Goal: Information Seeking & Learning: Learn about a topic

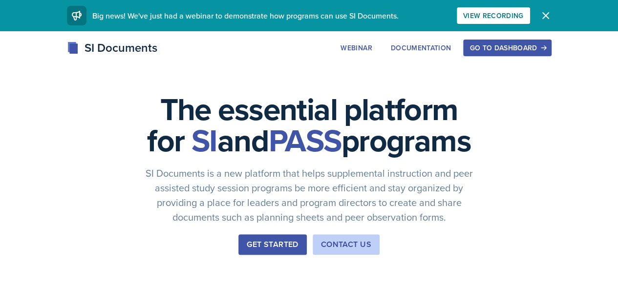
click at [545, 44] on div "Go to Dashboard" at bounding box center [507, 48] width 75 height 8
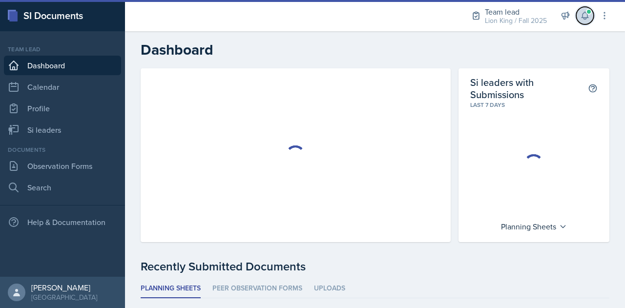
click at [583, 15] on icon at bounding box center [585, 16] width 10 height 10
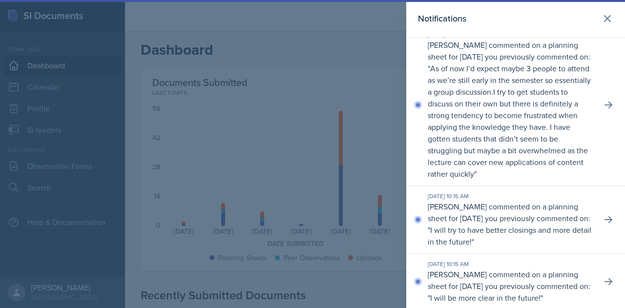
scroll to position [14, 0]
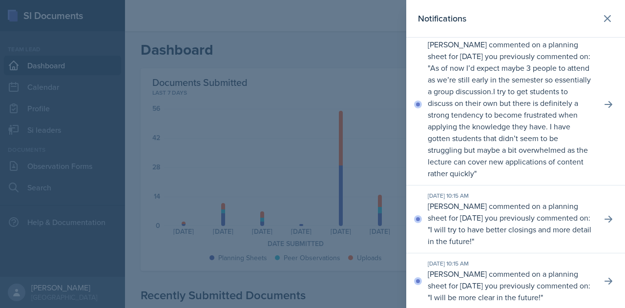
click at [389, 134] on div at bounding box center [312, 154] width 625 height 308
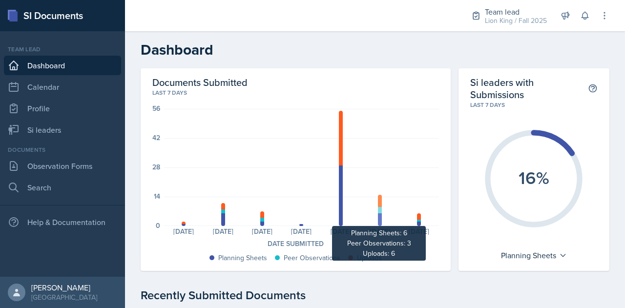
click at [378, 222] on div at bounding box center [380, 220] width 4 height 13
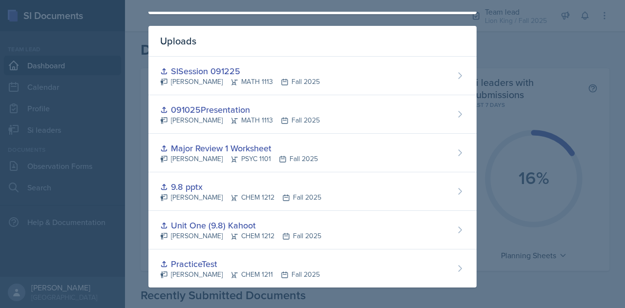
scroll to position [0, 0]
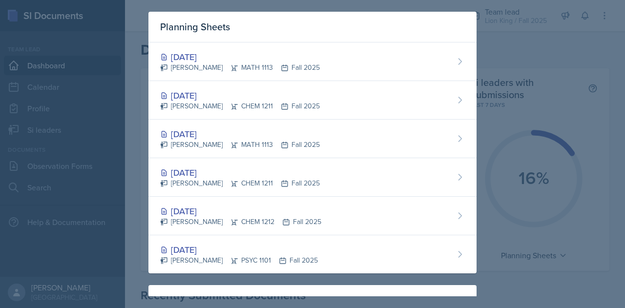
click at [521, 77] on div at bounding box center [312, 154] width 625 height 308
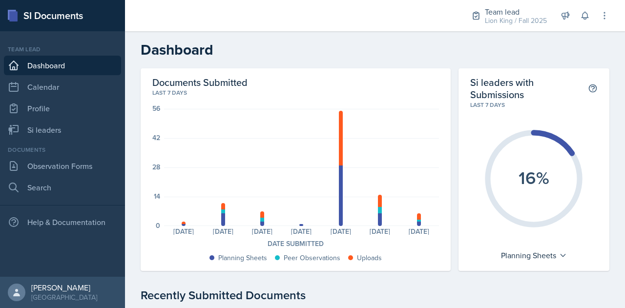
click at [385, 135] on div "Planning Sheets: 1 Uploads: 1 Planning Sheets: 6 Peer Observations: 2 Uploads: …" at bounding box center [301, 167] width 275 height 117
click at [49, 133] on link "Si leaders" at bounding box center [62, 130] width 117 height 20
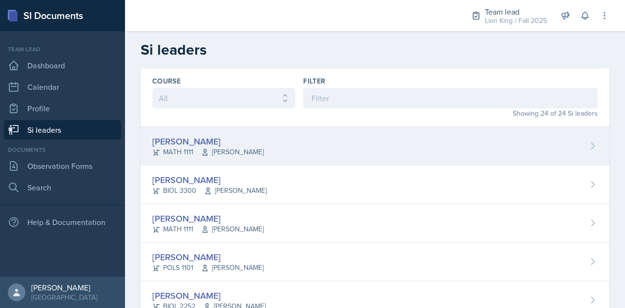
click at [207, 142] on div "[PERSON_NAME]" at bounding box center [207, 141] width 111 height 13
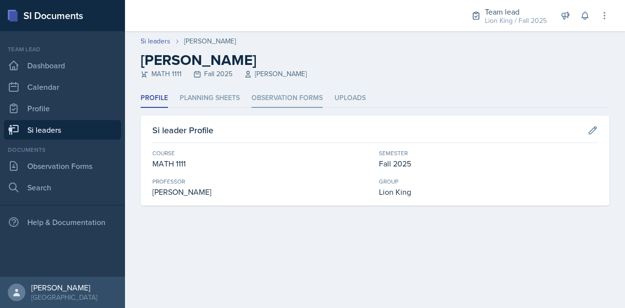
click at [276, 99] on li "Observation Forms" at bounding box center [287, 98] width 71 height 19
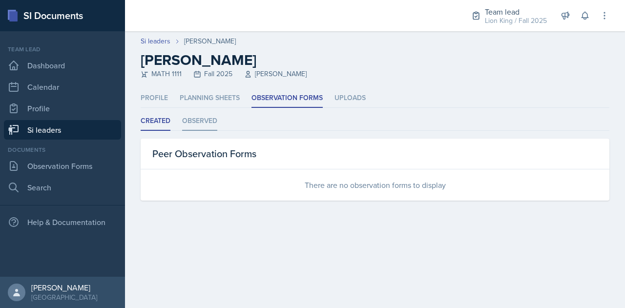
click at [204, 116] on li "Observed" at bounding box center [199, 121] width 35 height 19
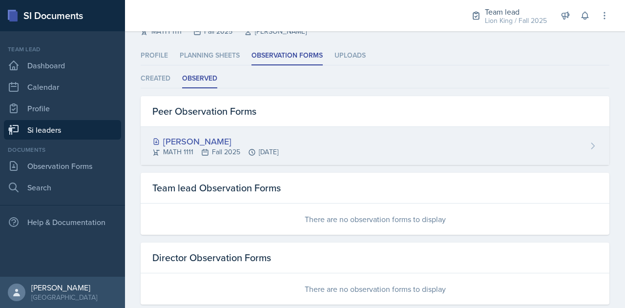
scroll to position [45, 0]
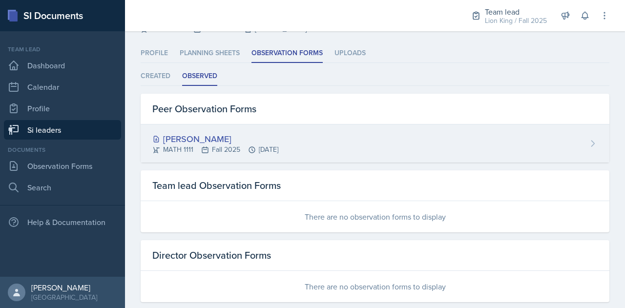
click at [381, 129] on div "[PERSON_NAME] MATH 1111 Fall 2025 [DATE]" at bounding box center [375, 144] width 469 height 38
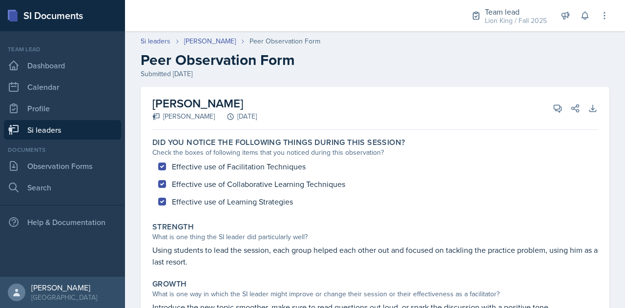
click at [72, 127] on link "Si leaders" at bounding box center [62, 130] width 117 height 20
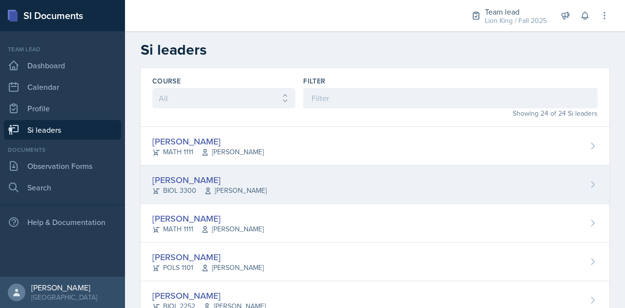
click at [226, 181] on div "[PERSON_NAME]" at bounding box center [209, 179] width 114 height 13
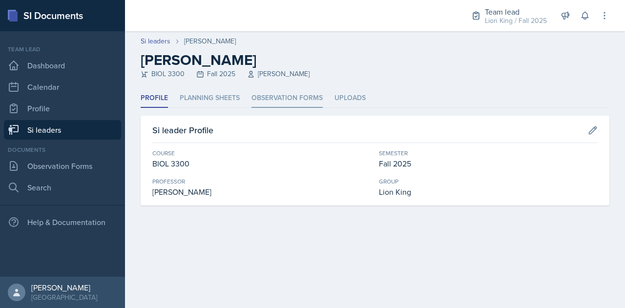
click at [271, 96] on li "Observation Forms" at bounding box center [287, 98] width 71 height 19
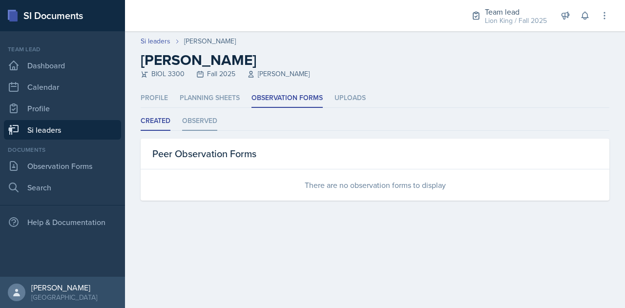
click at [207, 121] on li "Observed" at bounding box center [199, 121] width 35 height 19
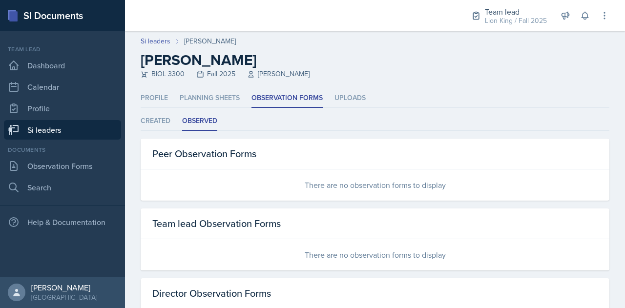
click at [90, 128] on link "Si leaders" at bounding box center [62, 130] width 117 height 20
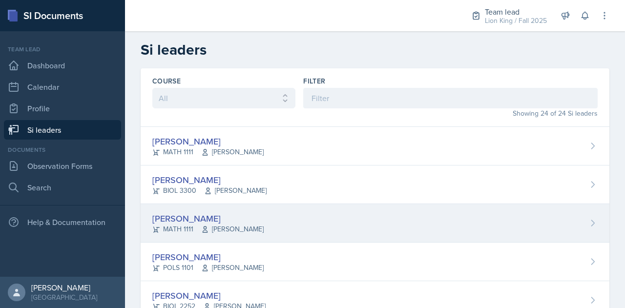
click at [252, 214] on div "[PERSON_NAME]" at bounding box center [207, 218] width 111 height 13
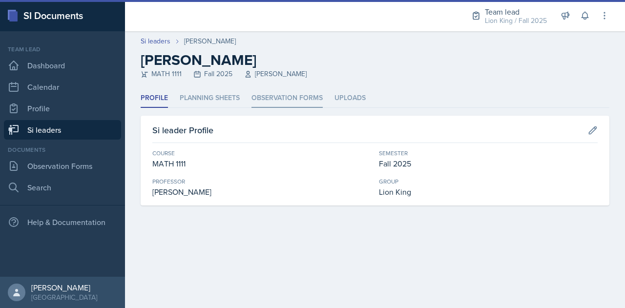
click at [279, 103] on li "Observation Forms" at bounding box center [287, 98] width 71 height 19
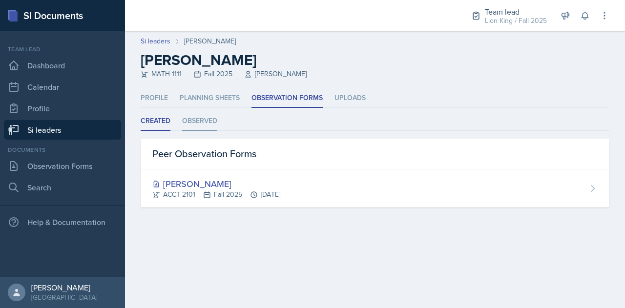
click at [211, 119] on li "Observed" at bounding box center [199, 121] width 35 height 19
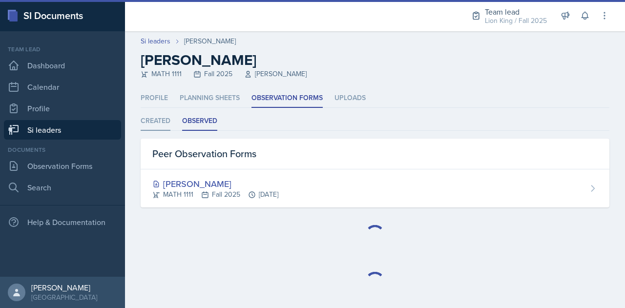
click at [147, 125] on li "Created" at bounding box center [156, 121] width 30 height 19
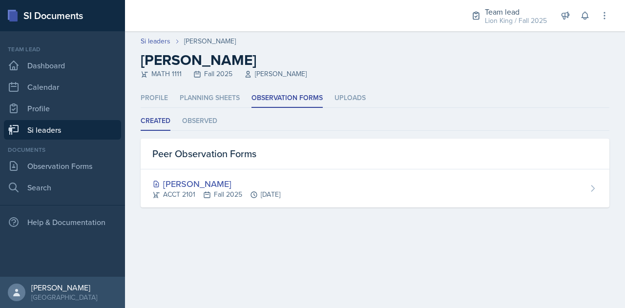
click at [68, 130] on link "Si leaders" at bounding box center [62, 130] width 117 height 20
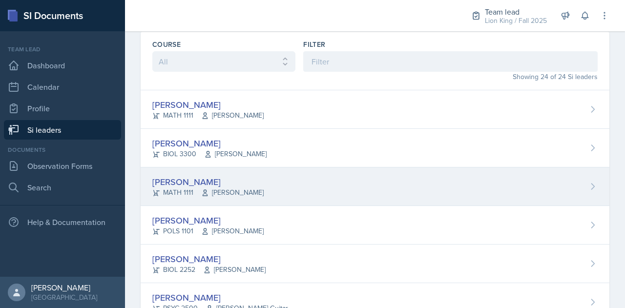
scroll to position [37, 0]
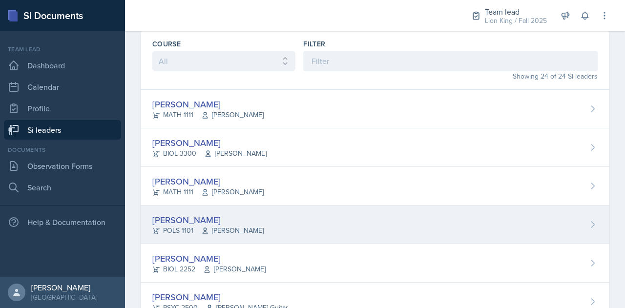
click at [229, 222] on div "[PERSON_NAME]" at bounding box center [207, 220] width 111 height 13
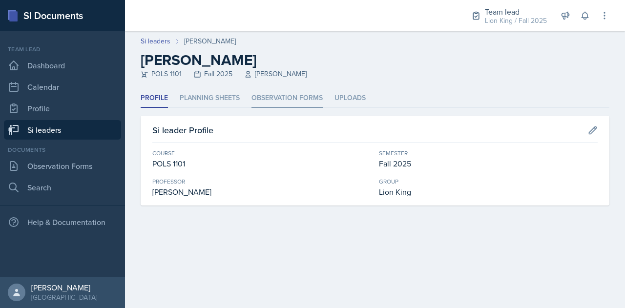
click at [268, 96] on li "Observation Forms" at bounding box center [287, 98] width 71 height 19
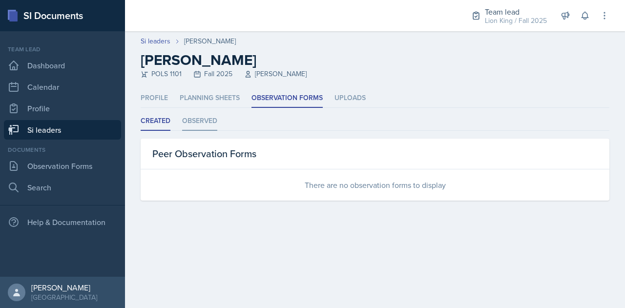
click at [203, 123] on li "Observed" at bounding box center [199, 121] width 35 height 19
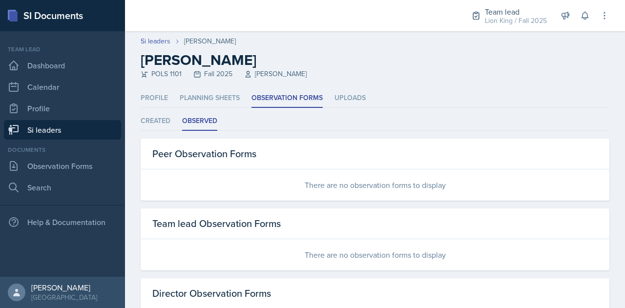
click at [66, 129] on link "Si leaders" at bounding box center [62, 130] width 117 height 20
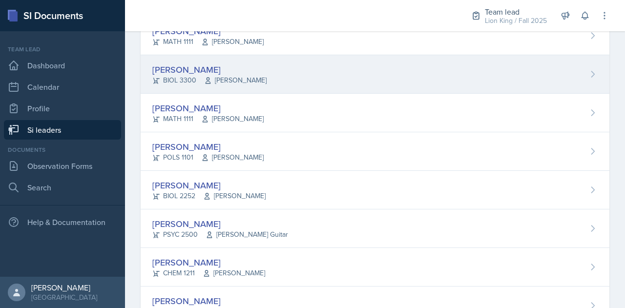
scroll to position [112, 0]
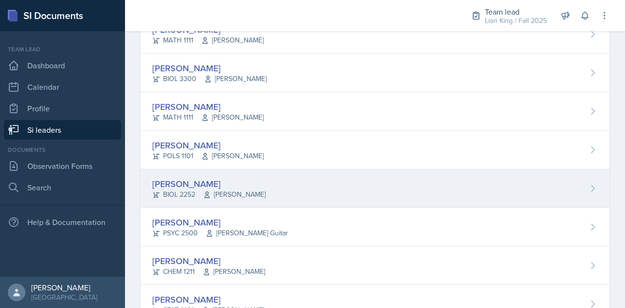
click at [274, 185] on div "[PERSON_NAME] BIOL 2252 [PERSON_NAME]" at bounding box center [375, 189] width 469 height 39
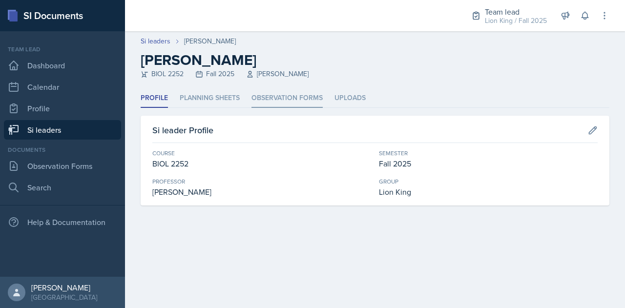
click at [258, 105] on li "Observation Forms" at bounding box center [287, 98] width 71 height 19
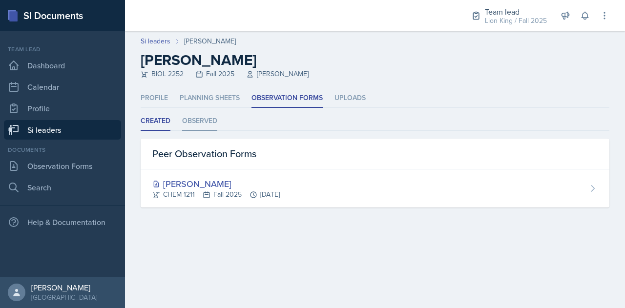
click at [205, 126] on li "Observed" at bounding box center [199, 121] width 35 height 19
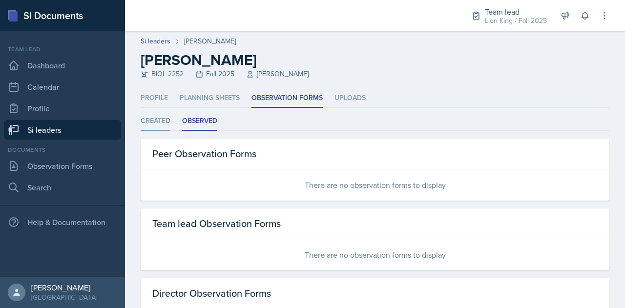
click at [158, 117] on li "Created" at bounding box center [156, 121] width 30 height 19
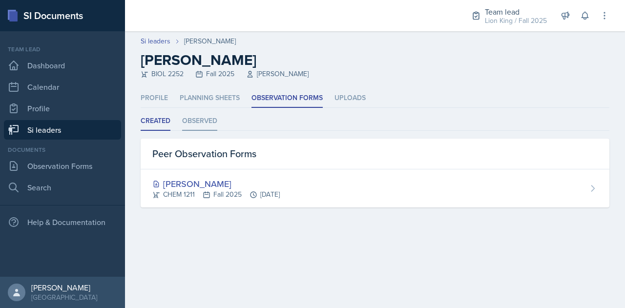
click at [206, 127] on li "Observed" at bounding box center [199, 121] width 35 height 19
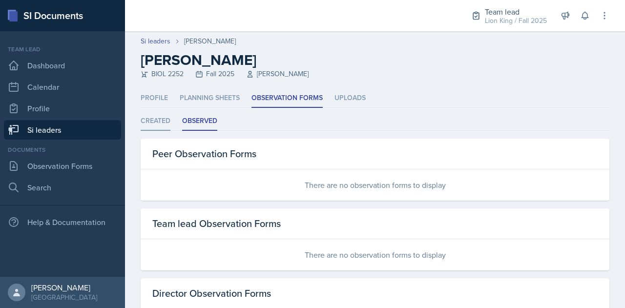
click at [156, 121] on li "Created" at bounding box center [156, 121] width 30 height 19
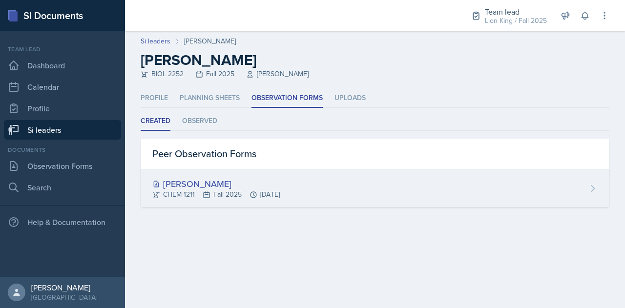
click at [268, 174] on div "[PERSON_NAME] CHEM 1211 Fall 2025 [DATE]" at bounding box center [375, 189] width 469 height 38
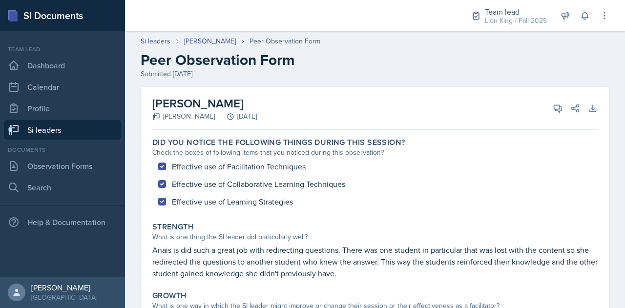
click at [104, 129] on link "Si leaders" at bounding box center [62, 130] width 117 height 20
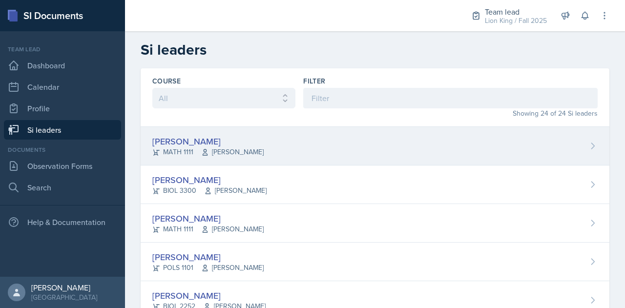
click at [252, 149] on span "[PERSON_NAME]" at bounding box center [232, 152] width 63 height 10
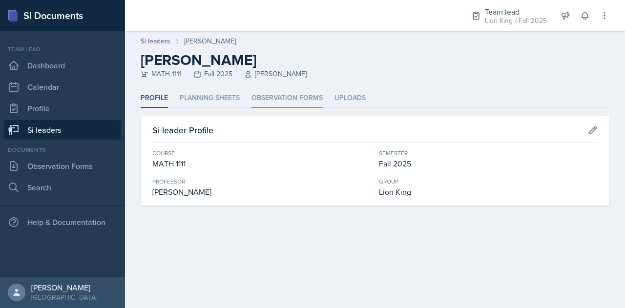
click at [276, 107] on li "Observation Forms" at bounding box center [287, 98] width 71 height 19
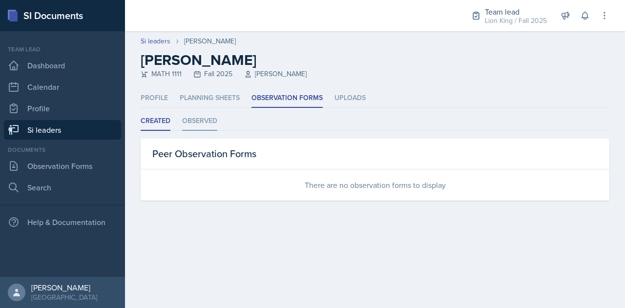
click at [193, 120] on li "Observed" at bounding box center [199, 121] width 35 height 19
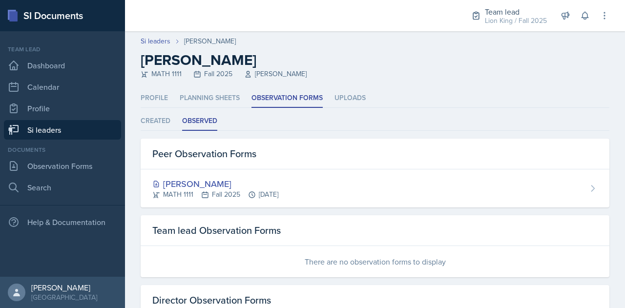
click at [91, 123] on link "Si leaders" at bounding box center [62, 130] width 117 height 20
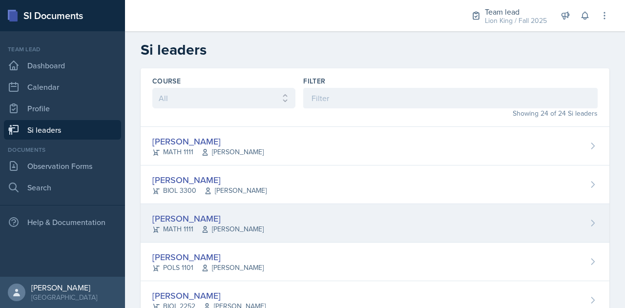
click at [250, 215] on div "[PERSON_NAME]" at bounding box center [207, 218] width 111 height 13
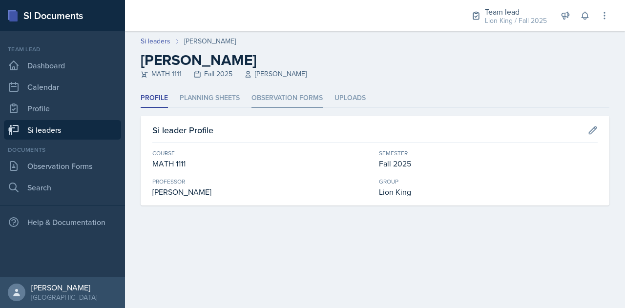
click at [268, 90] on li "Observation Forms" at bounding box center [287, 98] width 71 height 19
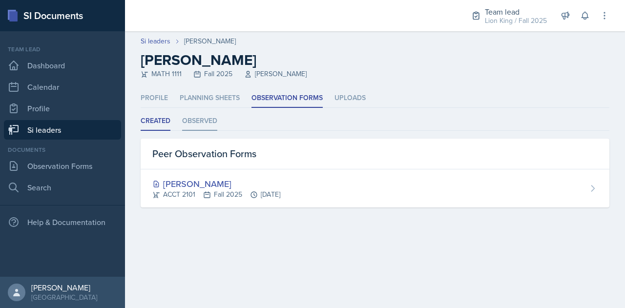
click at [208, 122] on li "Observed" at bounding box center [199, 121] width 35 height 19
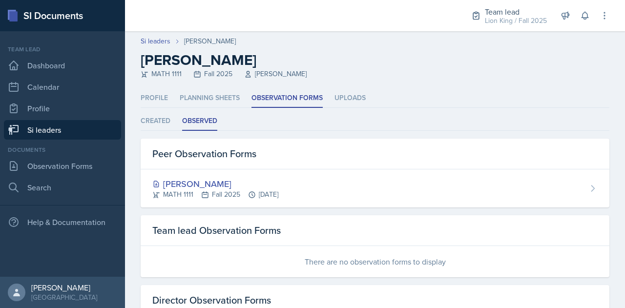
click at [77, 131] on link "Si leaders" at bounding box center [62, 130] width 117 height 20
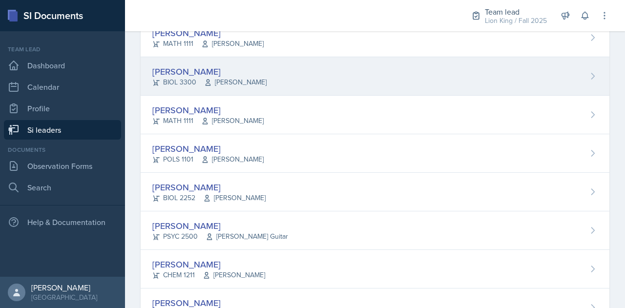
scroll to position [119, 0]
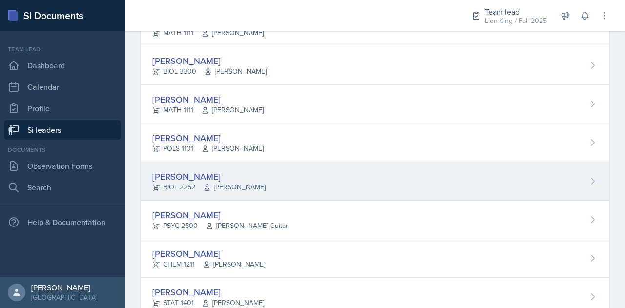
click at [245, 173] on div "[PERSON_NAME]" at bounding box center [208, 176] width 113 height 13
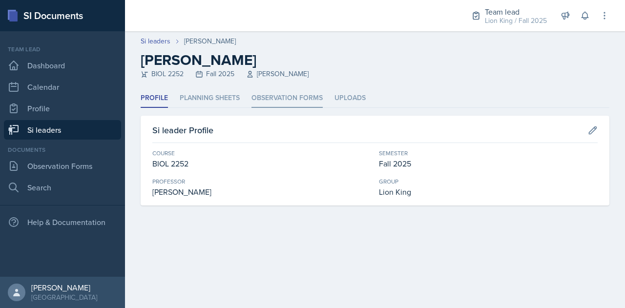
click at [258, 91] on li "Observation Forms" at bounding box center [287, 98] width 71 height 19
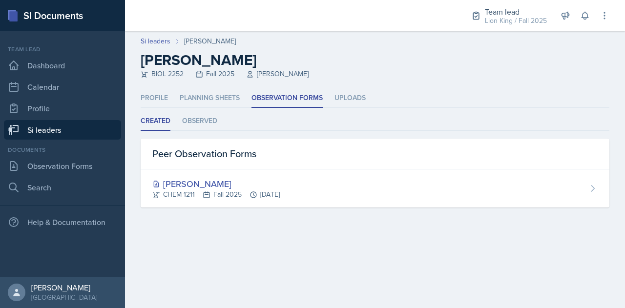
click at [86, 131] on link "Si leaders" at bounding box center [62, 130] width 117 height 20
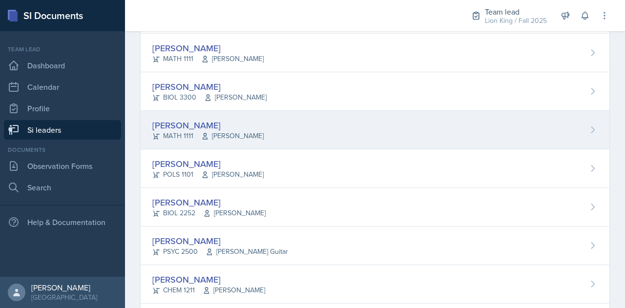
scroll to position [98, 0]
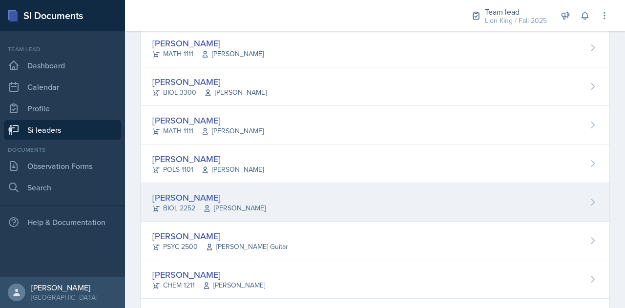
click at [205, 197] on div "[PERSON_NAME]" at bounding box center [208, 197] width 113 height 13
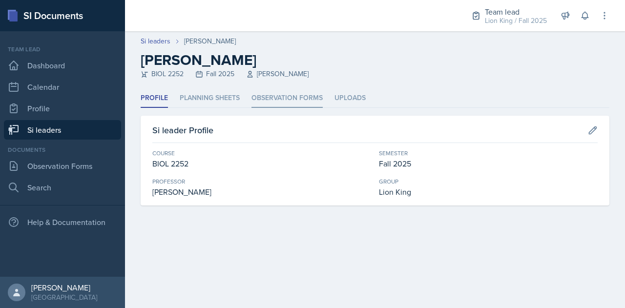
click at [277, 98] on li "Observation Forms" at bounding box center [287, 98] width 71 height 19
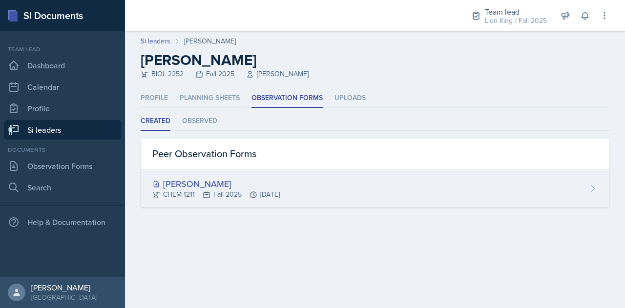
click at [191, 182] on div "[PERSON_NAME]" at bounding box center [216, 183] width 128 height 13
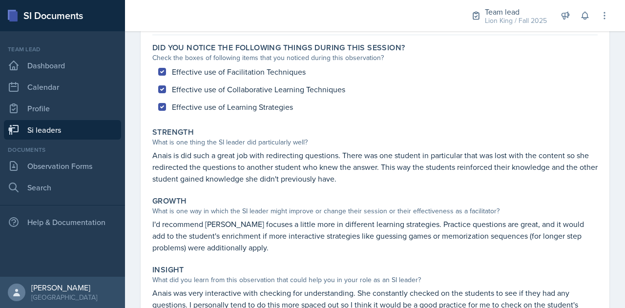
scroll to position [94, 0]
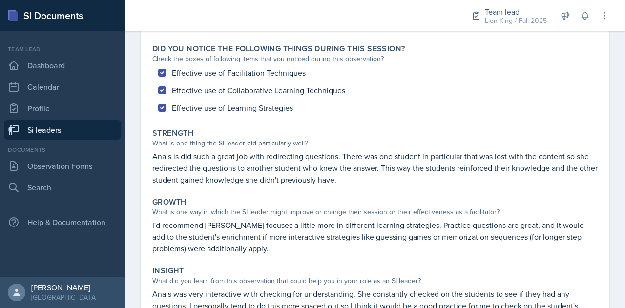
click at [78, 133] on link "Si leaders" at bounding box center [62, 130] width 117 height 20
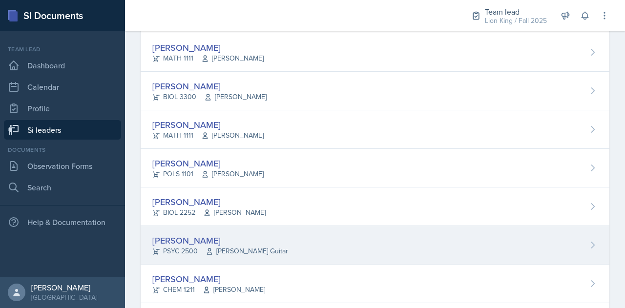
click at [304, 247] on div "[PERSON_NAME] PSYC 2500 [PERSON_NAME] Guitar" at bounding box center [375, 245] width 469 height 39
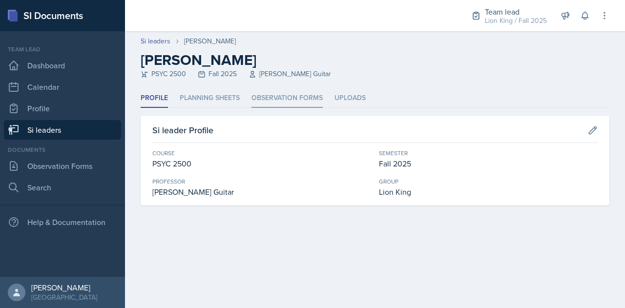
click at [279, 104] on li "Observation Forms" at bounding box center [287, 98] width 71 height 19
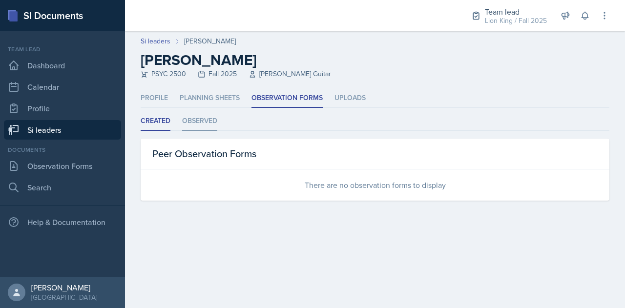
click at [203, 119] on li "Observed" at bounding box center [199, 121] width 35 height 19
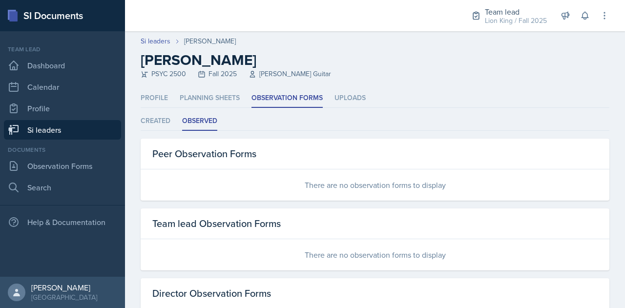
click at [87, 125] on link "Si leaders" at bounding box center [62, 130] width 117 height 20
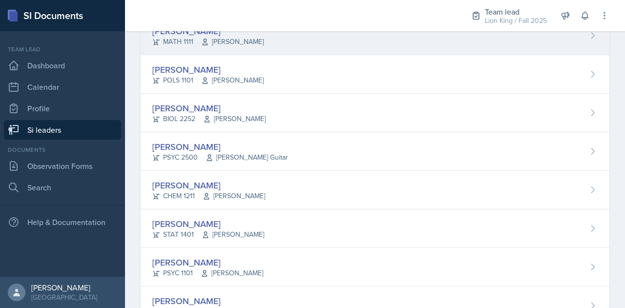
scroll to position [190, 0]
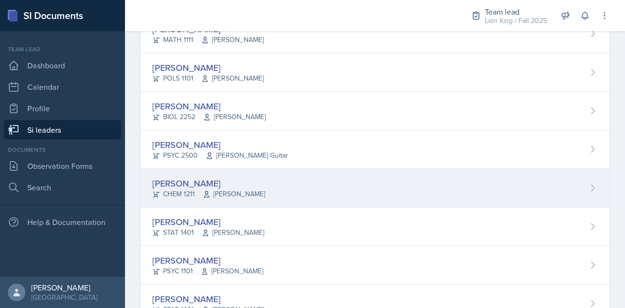
click at [245, 181] on div "[PERSON_NAME]" at bounding box center [208, 183] width 113 height 13
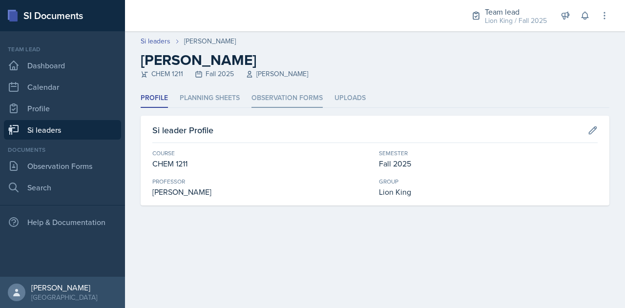
click at [275, 100] on li "Observation Forms" at bounding box center [287, 98] width 71 height 19
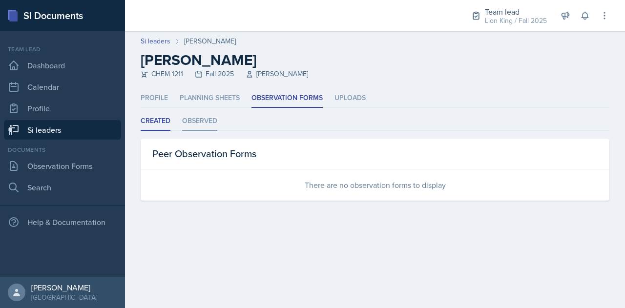
click at [204, 116] on li "Observed" at bounding box center [199, 121] width 35 height 19
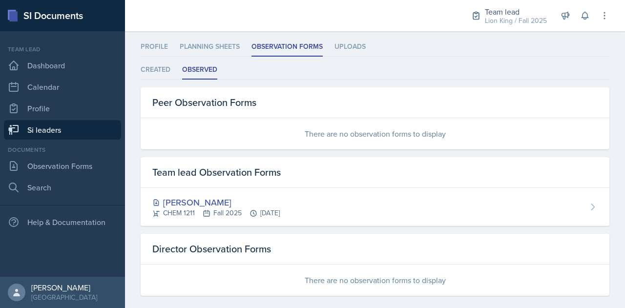
scroll to position [52, 0]
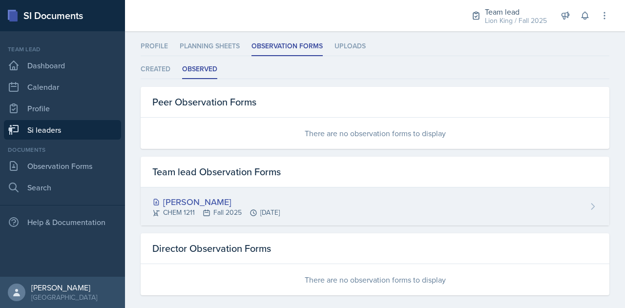
click at [203, 196] on div "[PERSON_NAME]" at bounding box center [216, 201] width 128 height 13
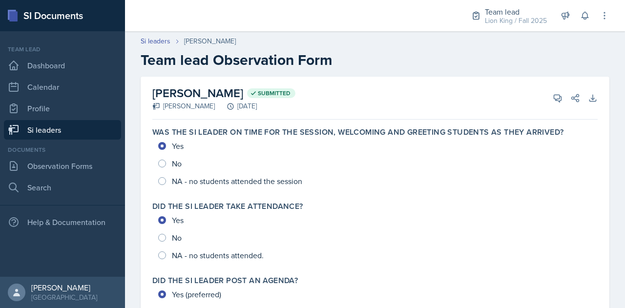
click at [76, 132] on link "Si leaders" at bounding box center [62, 130] width 117 height 20
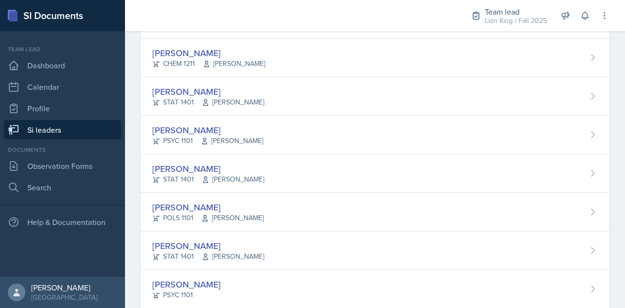
scroll to position [321, 0]
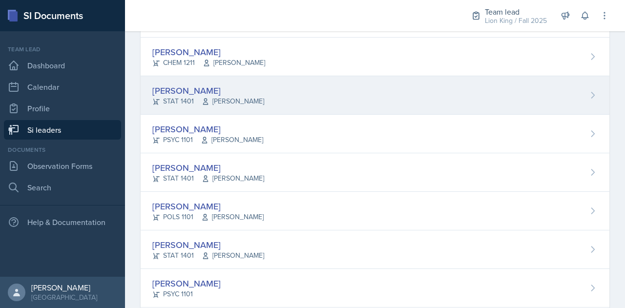
click at [247, 89] on div "[PERSON_NAME]" at bounding box center [208, 90] width 112 height 13
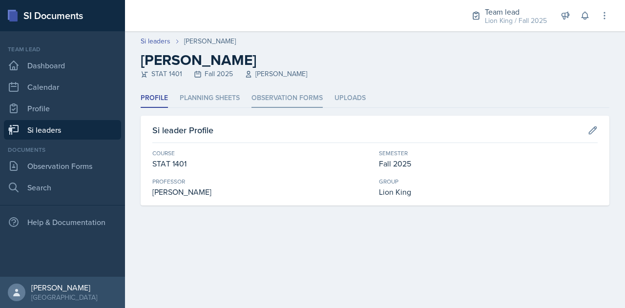
click at [265, 98] on li "Observation Forms" at bounding box center [287, 98] width 71 height 19
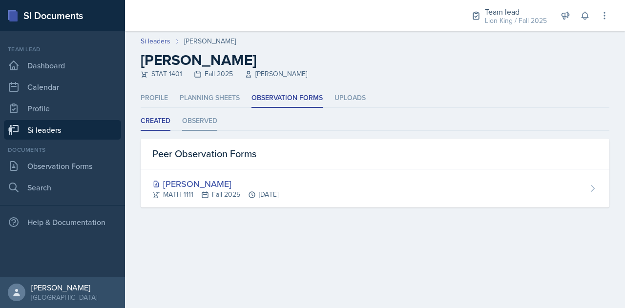
click at [193, 121] on li "Observed" at bounding box center [199, 121] width 35 height 19
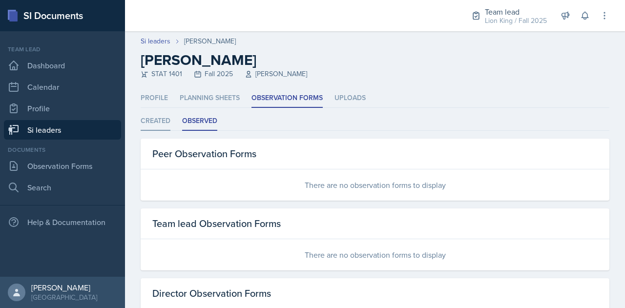
click at [145, 115] on li "Created" at bounding box center [156, 121] width 30 height 19
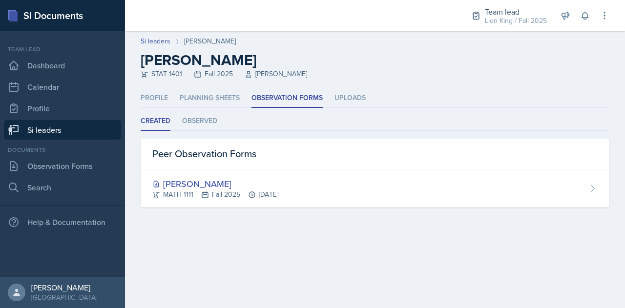
click at [71, 122] on link "Si leaders" at bounding box center [62, 130] width 117 height 20
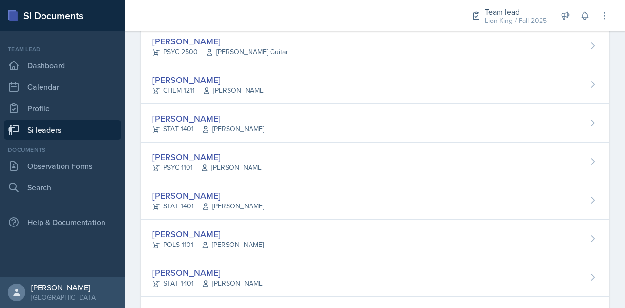
scroll to position [307, 0]
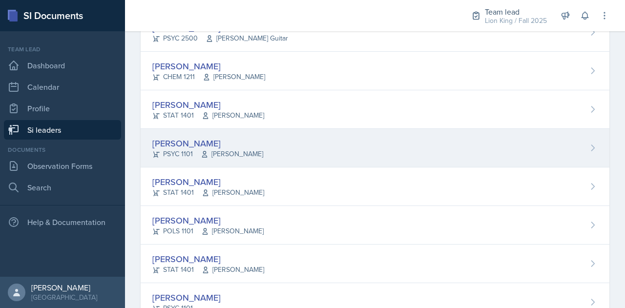
click at [206, 141] on div "[PERSON_NAME]" at bounding box center [207, 143] width 111 height 13
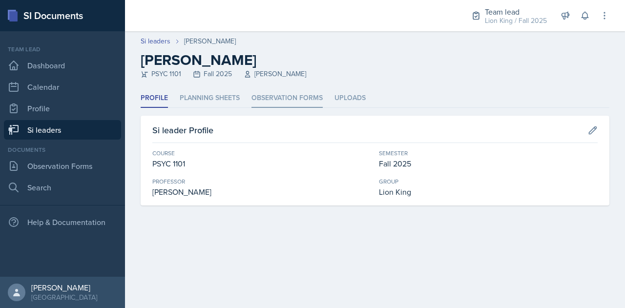
click at [276, 98] on li "Observation Forms" at bounding box center [287, 98] width 71 height 19
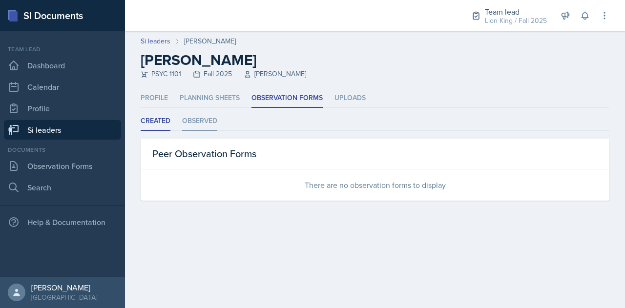
click at [200, 118] on li "Observed" at bounding box center [199, 121] width 35 height 19
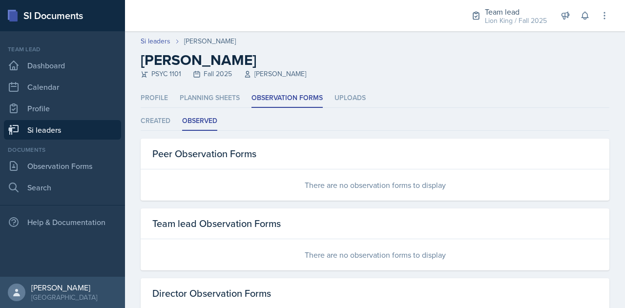
click at [98, 127] on link "Si leaders" at bounding box center [62, 130] width 117 height 20
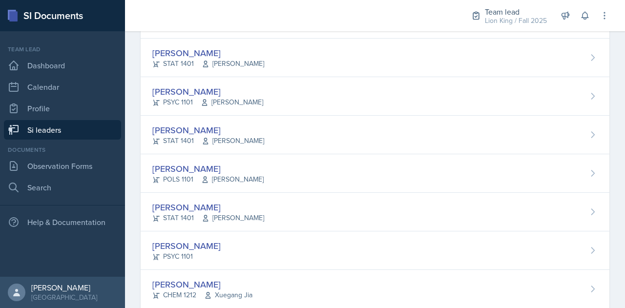
scroll to position [363, 0]
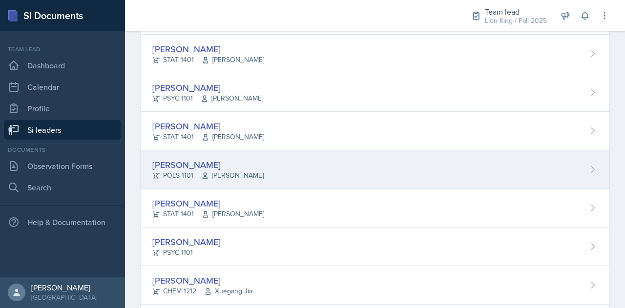
click at [191, 155] on div "[PERSON_NAME] POLS 1101 [PERSON_NAME]" at bounding box center [375, 169] width 469 height 39
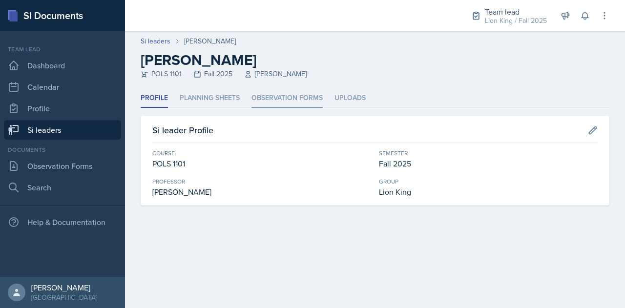
click at [270, 99] on li "Observation Forms" at bounding box center [287, 98] width 71 height 19
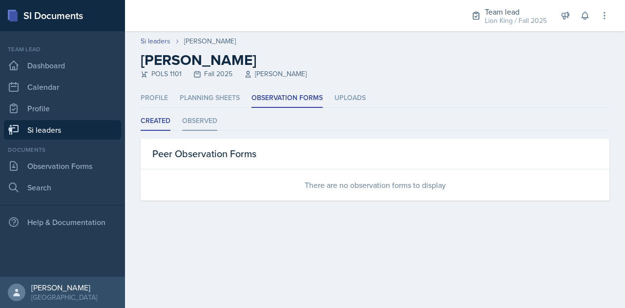
click at [199, 113] on li "Observed" at bounding box center [199, 121] width 35 height 19
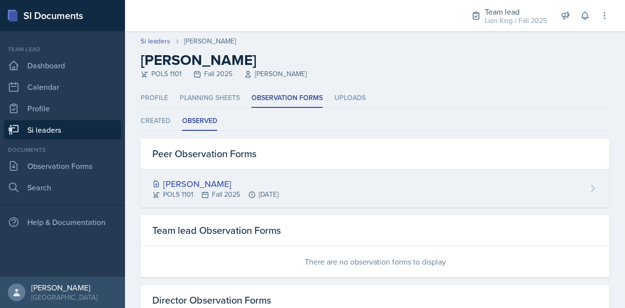
click at [211, 181] on div "[PERSON_NAME]" at bounding box center [215, 183] width 126 height 13
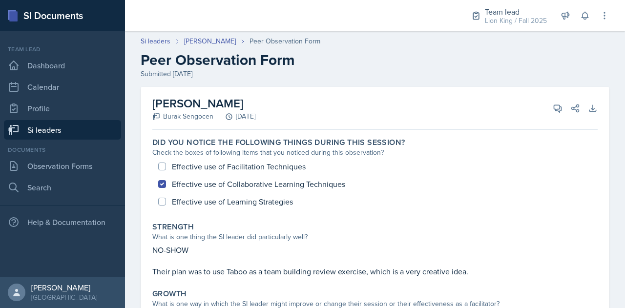
click at [69, 131] on link "Si leaders" at bounding box center [62, 130] width 117 height 20
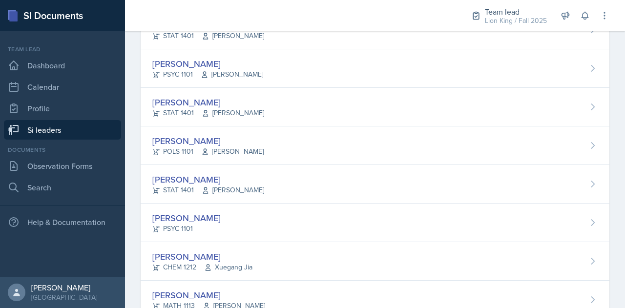
scroll to position [417, 0]
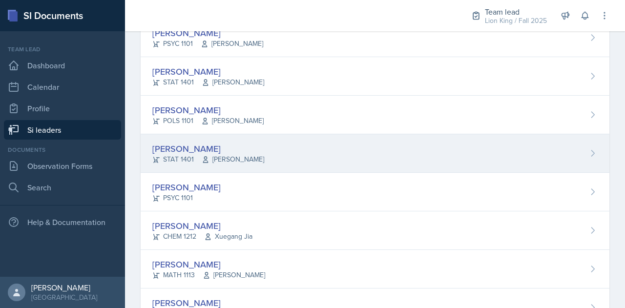
click at [248, 149] on div "[PERSON_NAME]" at bounding box center [208, 148] width 112 height 13
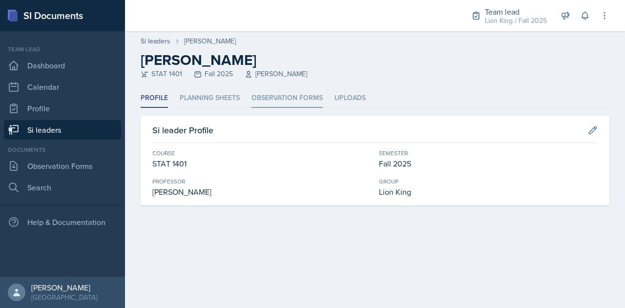
click at [277, 96] on li "Observation Forms" at bounding box center [287, 98] width 71 height 19
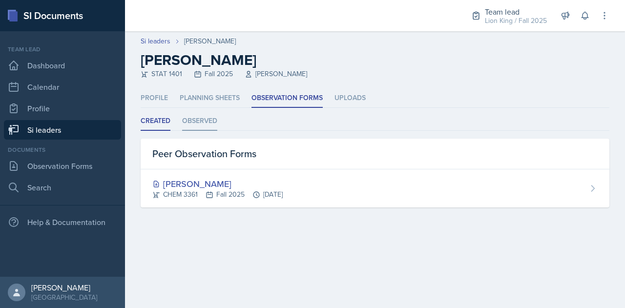
click at [205, 129] on li "Observed" at bounding box center [199, 121] width 35 height 19
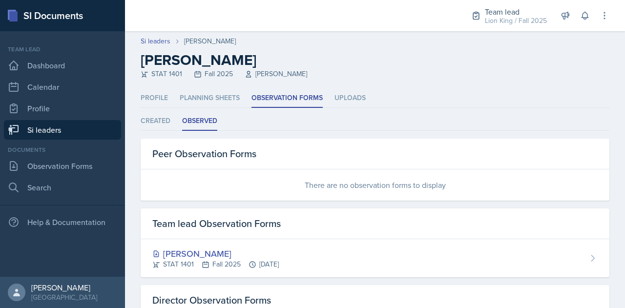
scroll to position [62, 0]
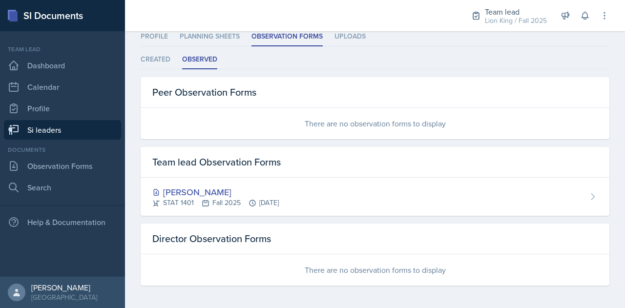
click at [91, 129] on link "Si leaders" at bounding box center [62, 130] width 117 height 20
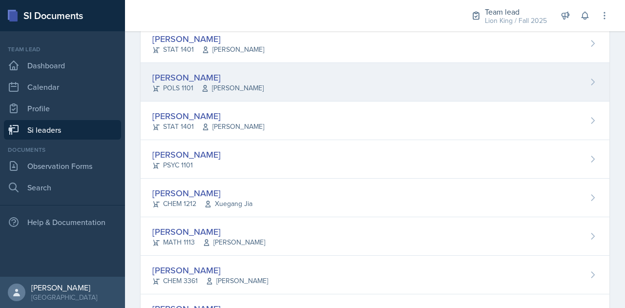
scroll to position [461, 0]
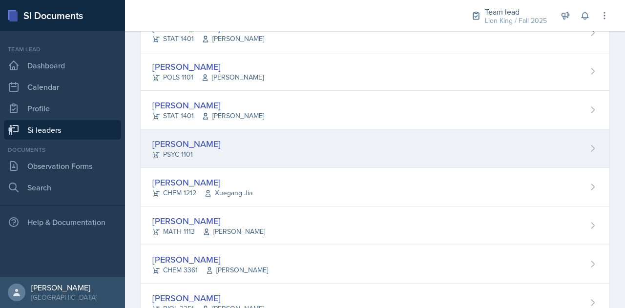
click at [209, 138] on div "[PERSON_NAME]" at bounding box center [186, 143] width 68 height 13
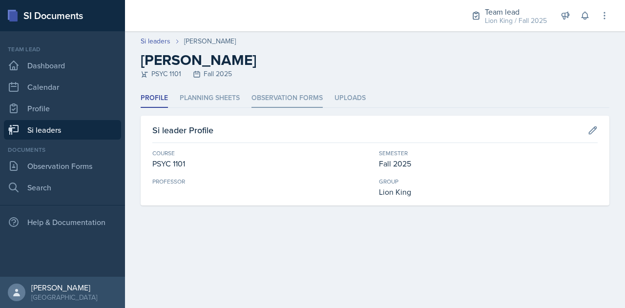
click at [271, 98] on li "Observation Forms" at bounding box center [287, 98] width 71 height 19
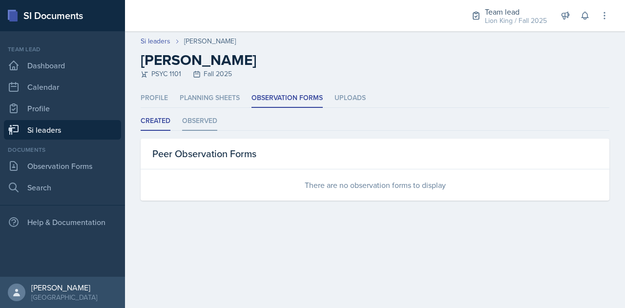
click at [210, 122] on li "Observed" at bounding box center [199, 121] width 35 height 19
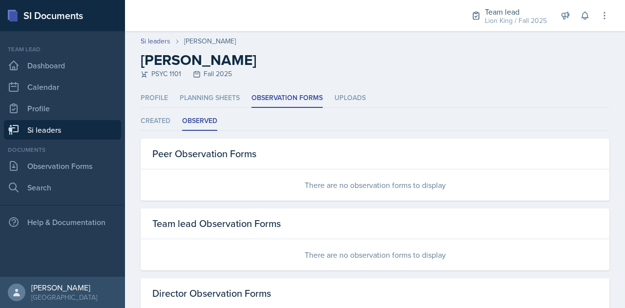
click at [75, 132] on link "Si leaders" at bounding box center [62, 130] width 117 height 20
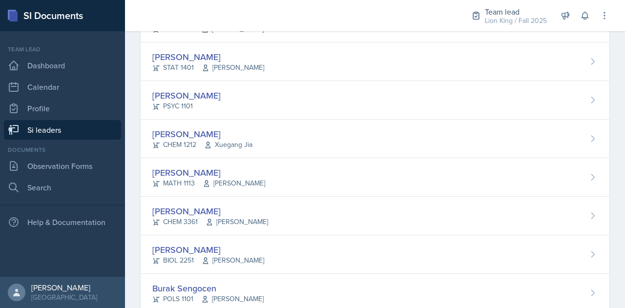
scroll to position [518, 0]
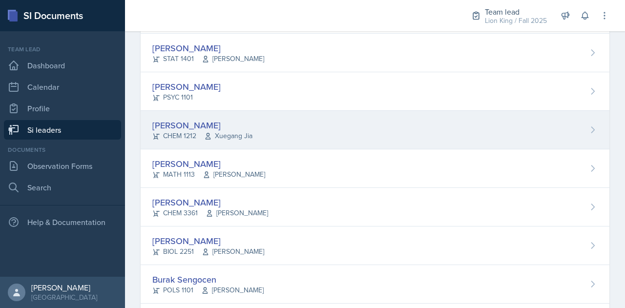
click at [292, 121] on div "[PERSON_NAME] CHEM 1212 Xuegang Jia" at bounding box center [375, 130] width 469 height 39
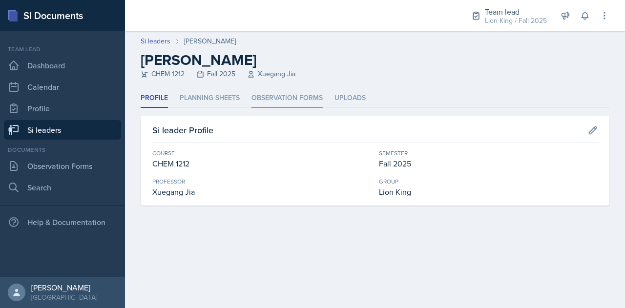
click at [287, 91] on li "Observation Forms" at bounding box center [287, 98] width 71 height 19
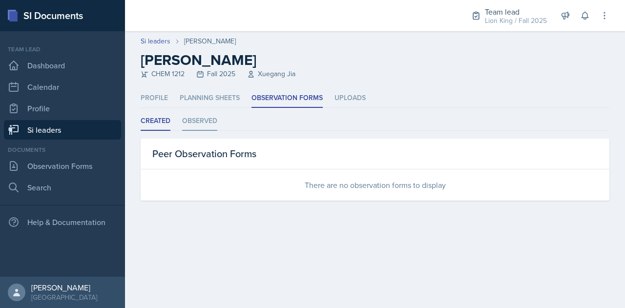
click at [203, 117] on li "Observed" at bounding box center [199, 121] width 35 height 19
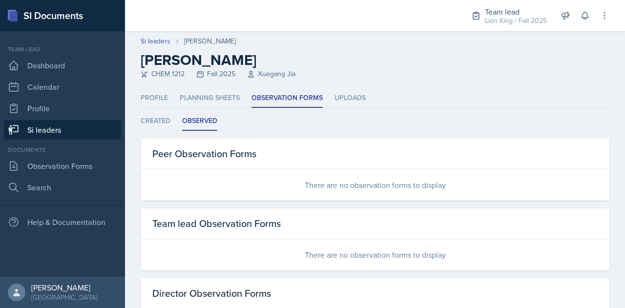
click at [69, 130] on link "Si leaders" at bounding box center [62, 130] width 117 height 20
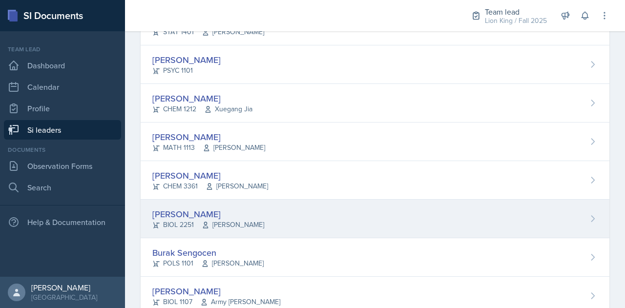
scroll to position [531, 0]
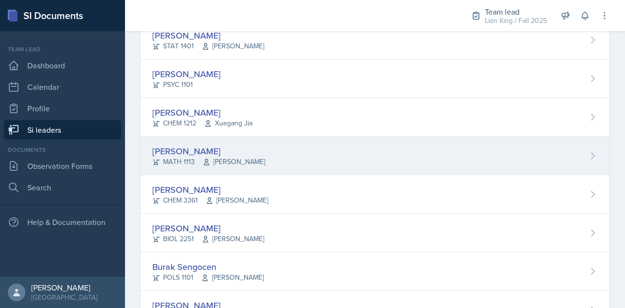
click at [181, 149] on div "[PERSON_NAME]" at bounding box center [208, 151] width 113 height 13
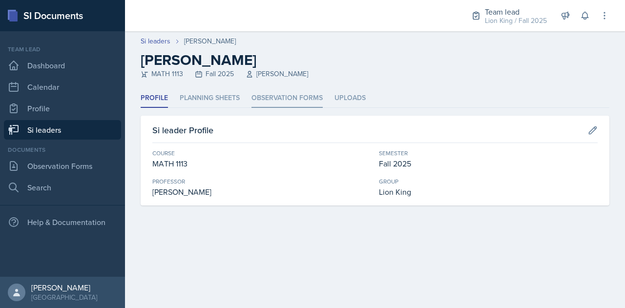
click at [278, 100] on li "Observation Forms" at bounding box center [287, 98] width 71 height 19
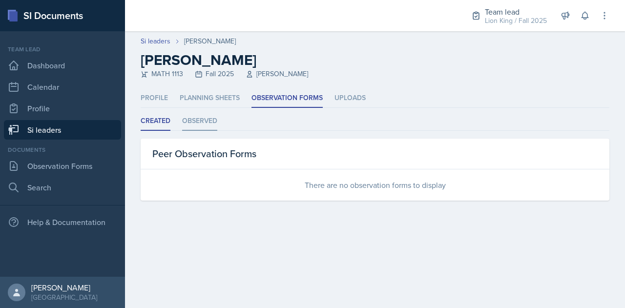
click at [205, 122] on li "Observed" at bounding box center [199, 121] width 35 height 19
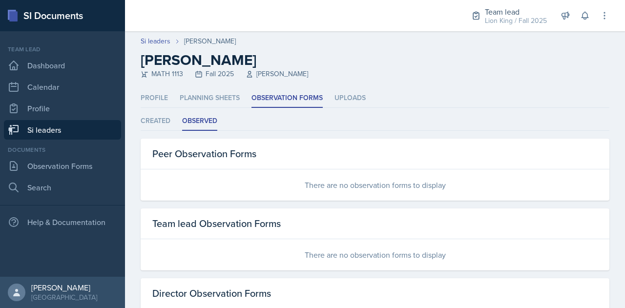
click at [85, 132] on link "Si leaders" at bounding box center [62, 130] width 117 height 20
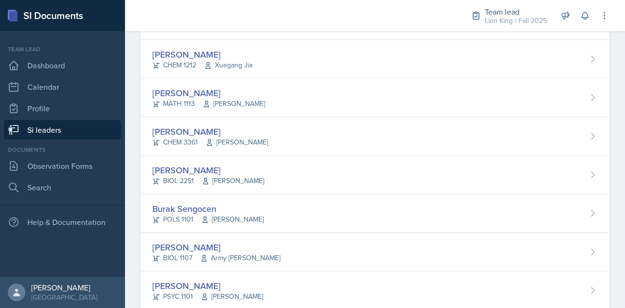
scroll to position [593, 0]
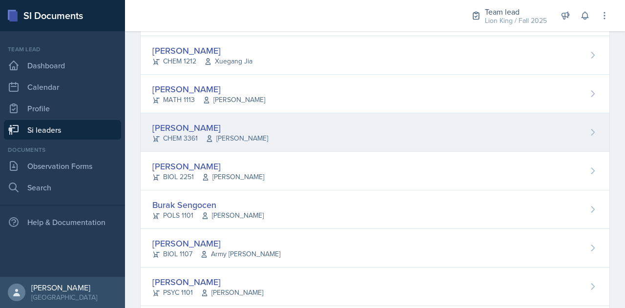
click at [261, 126] on div "[PERSON_NAME] CHEM 3361 [PERSON_NAME]" at bounding box center [375, 132] width 469 height 39
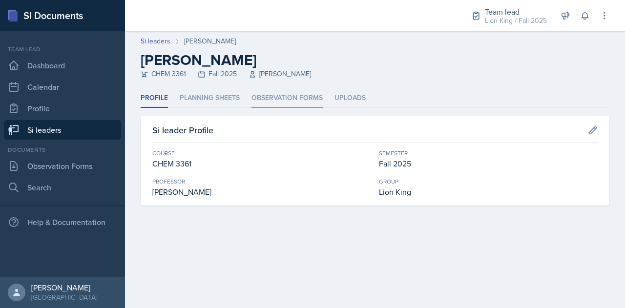
click at [283, 100] on li "Observation Forms" at bounding box center [287, 98] width 71 height 19
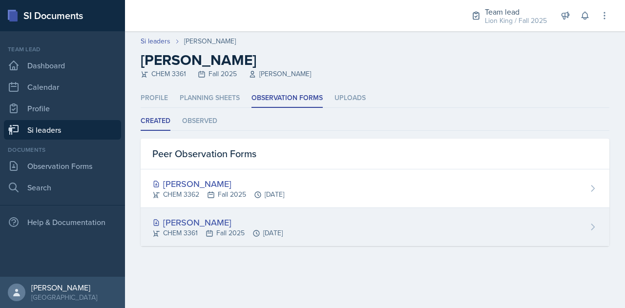
click at [185, 225] on div "[PERSON_NAME]" at bounding box center [217, 222] width 130 height 13
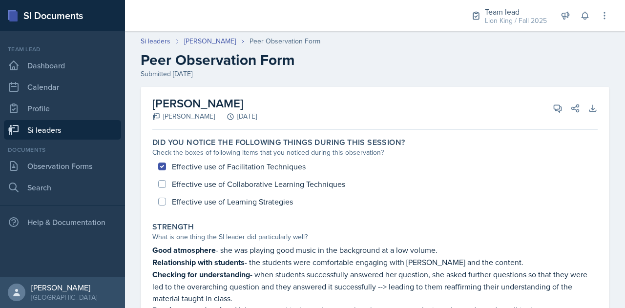
drag, startPoint x: 153, startPoint y: 104, endPoint x: 274, endPoint y: 99, distance: 120.3
click at [257, 99] on h2 "[PERSON_NAME]" at bounding box center [204, 104] width 105 height 18
copy h2 "[PERSON_NAME]"
click at [210, 39] on link "[PERSON_NAME]" at bounding box center [210, 41] width 52 height 10
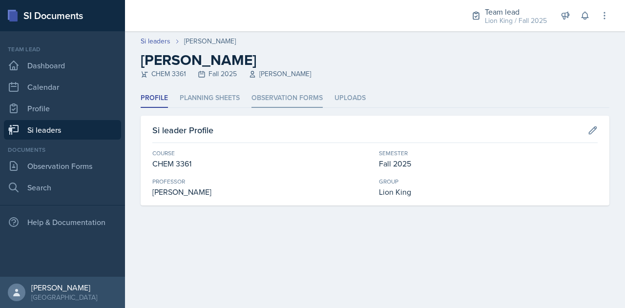
click at [281, 104] on li "Observation Forms" at bounding box center [287, 98] width 71 height 19
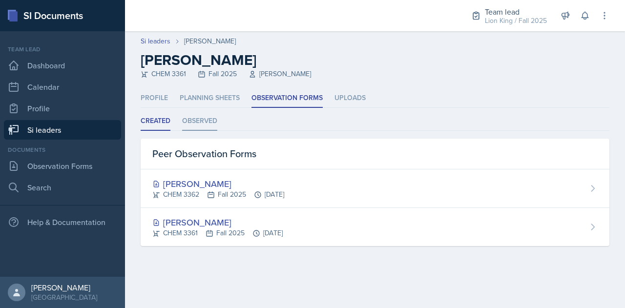
click at [202, 128] on li "Observed" at bounding box center [199, 121] width 35 height 19
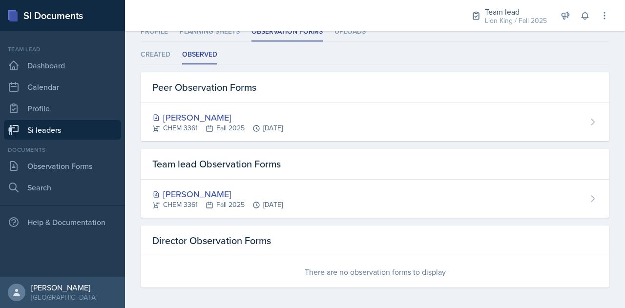
scroll to position [67, 0]
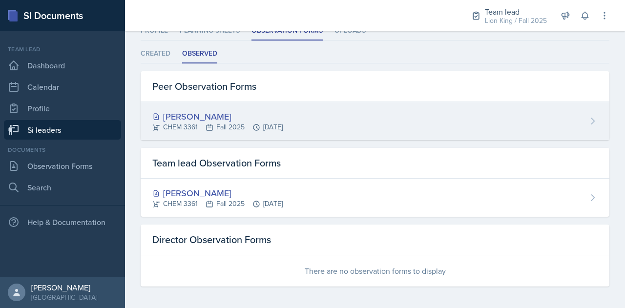
click at [203, 103] on div "[PERSON_NAME] CHEM 3361 Fall 2025 [DATE]" at bounding box center [375, 121] width 469 height 38
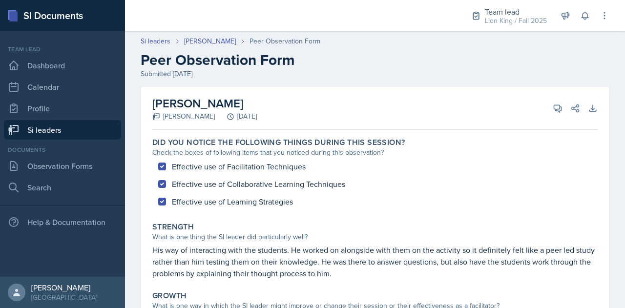
click at [88, 135] on link "Si leaders" at bounding box center [62, 130] width 117 height 20
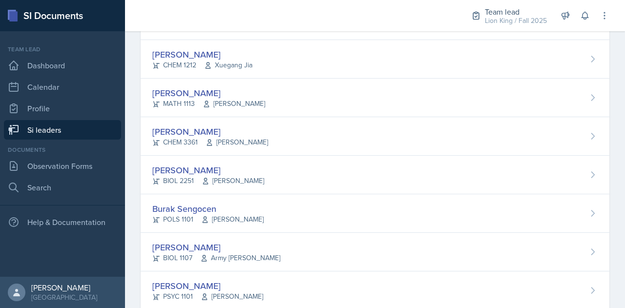
scroll to position [590, 0]
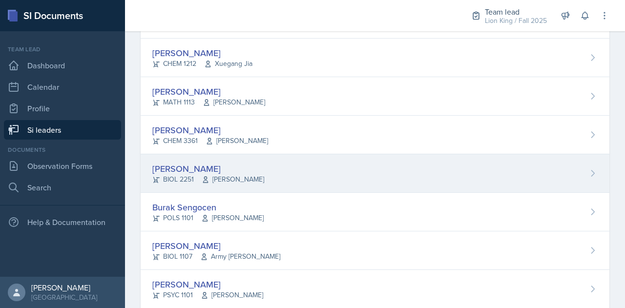
click at [211, 165] on div "[PERSON_NAME]" at bounding box center [208, 168] width 112 height 13
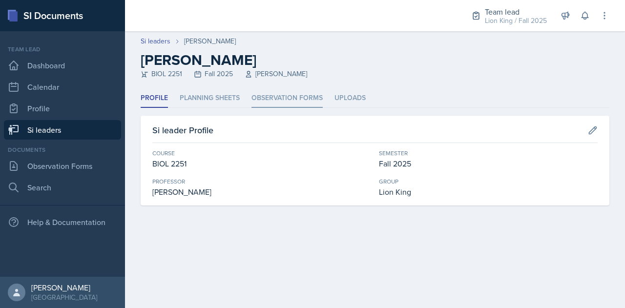
click at [293, 96] on li "Observation Forms" at bounding box center [287, 98] width 71 height 19
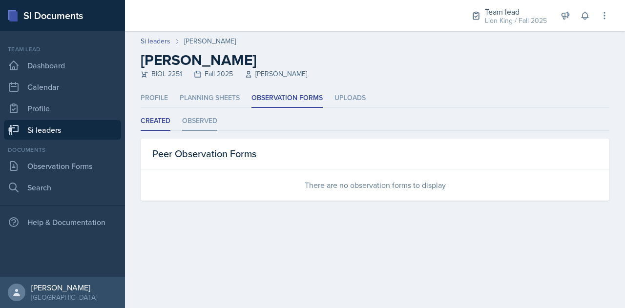
click at [201, 122] on li "Observed" at bounding box center [199, 121] width 35 height 19
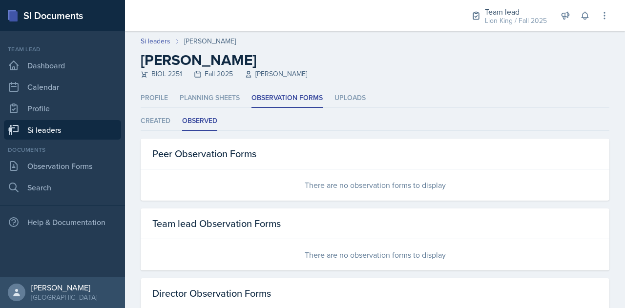
click at [86, 132] on link "Si leaders" at bounding box center [62, 130] width 117 height 20
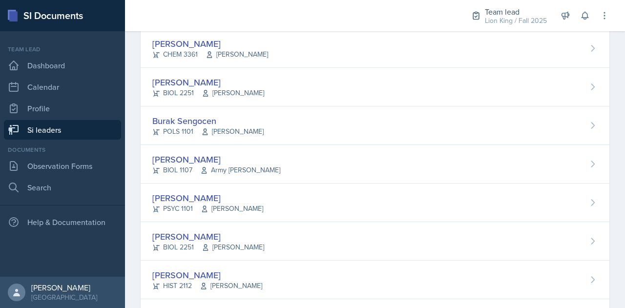
scroll to position [673, 0]
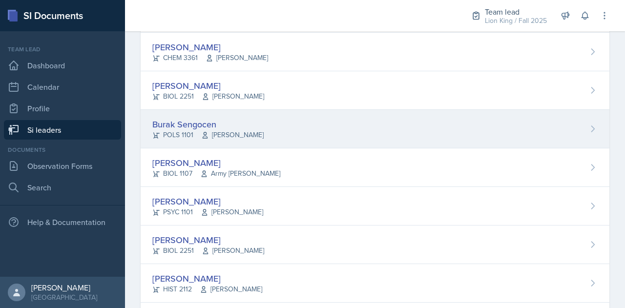
click at [240, 125] on div "Burak Sengocen" at bounding box center [207, 124] width 111 height 13
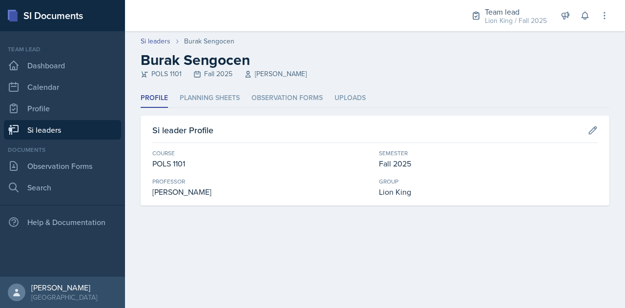
click at [316, 91] on li "Observation Forms" at bounding box center [287, 98] width 71 height 19
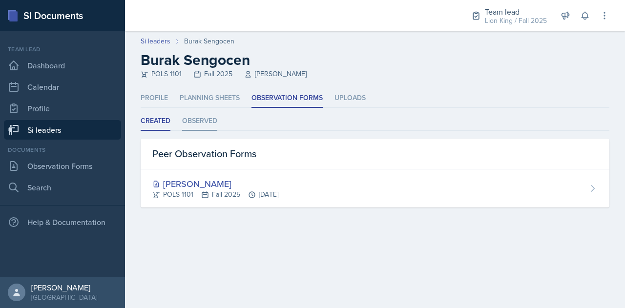
click at [187, 121] on li "Observed" at bounding box center [199, 121] width 35 height 19
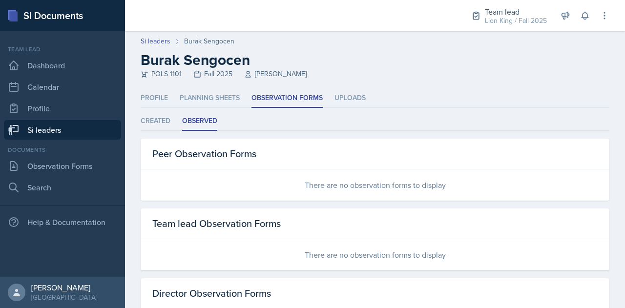
click at [95, 127] on link "Si leaders" at bounding box center [62, 130] width 117 height 20
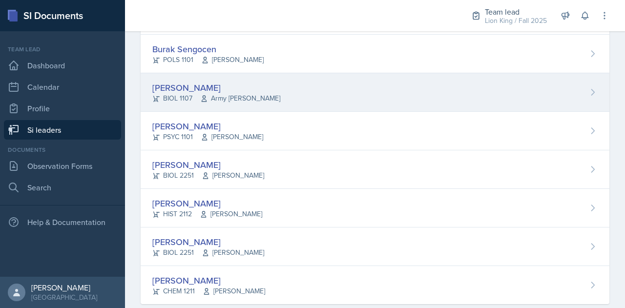
scroll to position [748, 0]
click at [186, 82] on div "[PERSON_NAME]" at bounding box center [216, 88] width 128 height 13
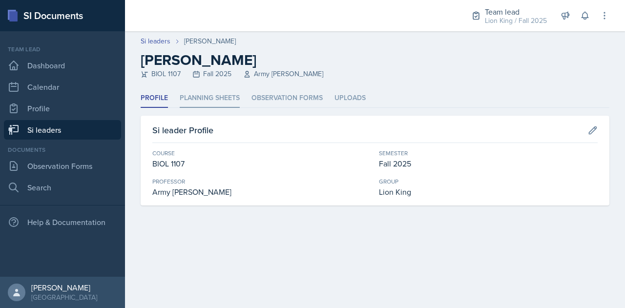
click at [219, 91] on li "Planning Sheets" at bounding box center [210, 98] width 60 height 19
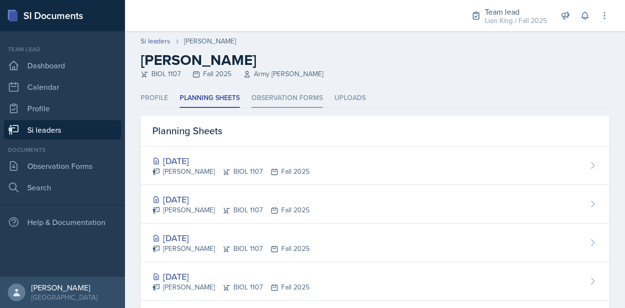
click at [272, 95] on li "Observation Forms" at bounding box center [287, 98] width 71 height 19
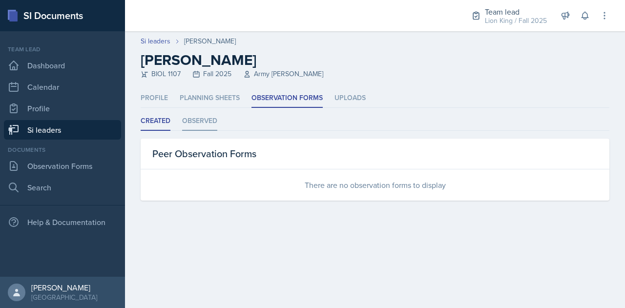
click at [208, 115] on li "Observed" at bounding box center [199, 121] width 35 height 19
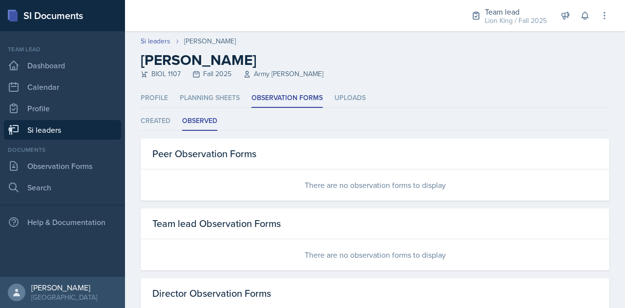
click at [86, 131] on link "Si leaders" at bounding box center [62, 130] width 117 height 20
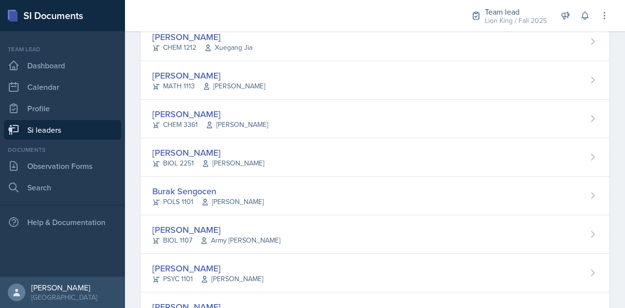
scroll to position [764, 0]
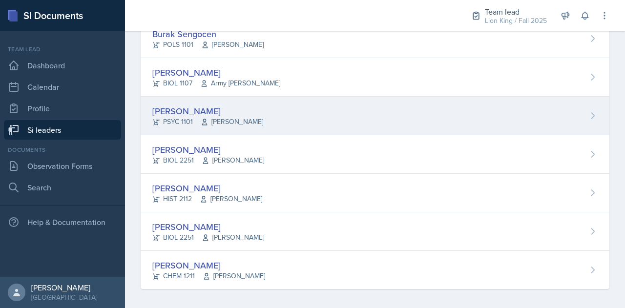
click at [188, 105] on div "[PERSON_NAME]" at bounding box center [207, 111] width 111 height 13
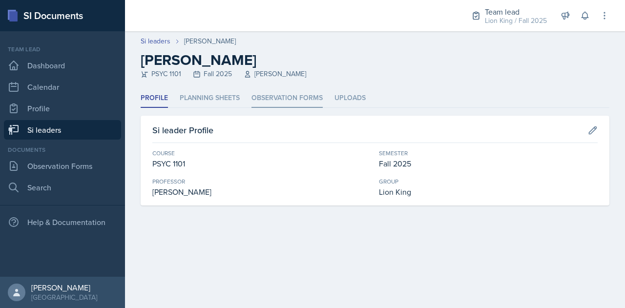
click at [287, 104] on li "Observation Forms" at bounding box center [287, 98] width 71 height 19
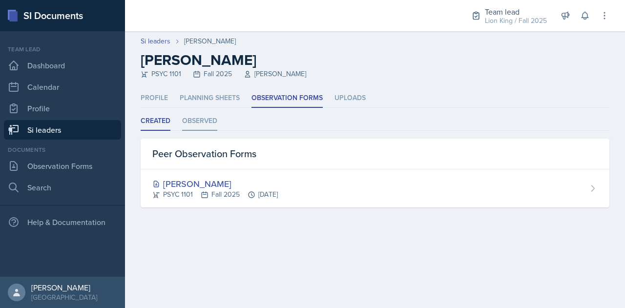
click at [211, 123] on li "Observed" at bounding box center [199, 121] width 35 height 19
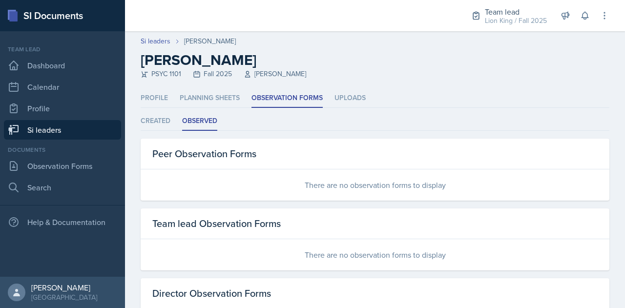
click at [62, 130] on link "Si leaders" at bounding box center [62, 130] width 117 height 20
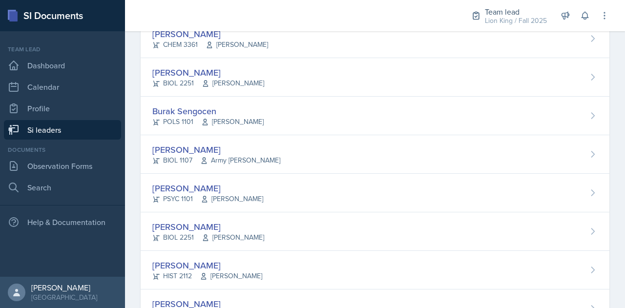
scroll to position [687, 0]
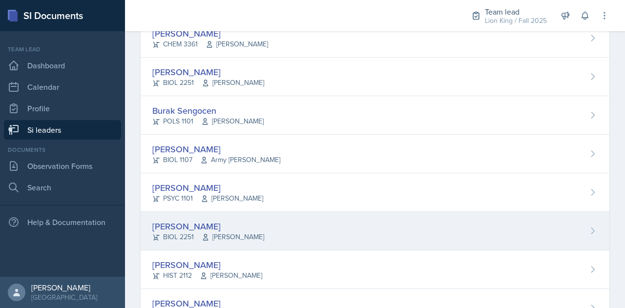
click at [262, 215] on div "[PERSON_NAME] BIOL 2251 Muna Elhassey" at bounding box center [375, 231] width 469 height 39
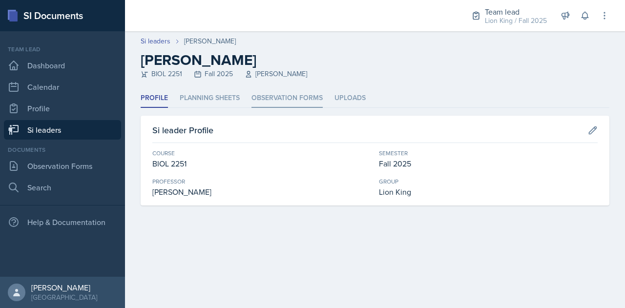
click at [287, 93] on li "Observation Forms" at bounding box center [287, 98] width 71 height 19
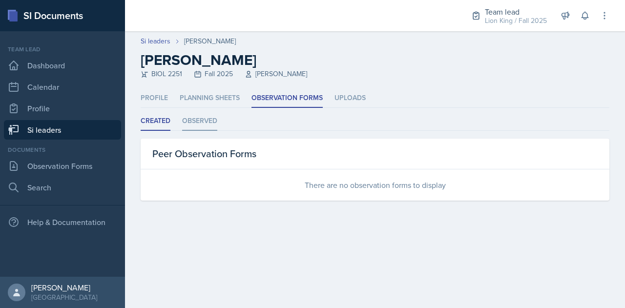
click at [200, 119] on li "Observed" at bounding box center [199, 121] width 35 height 19
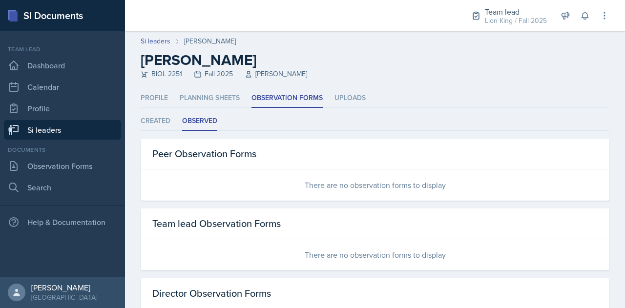
click at [54, 135] on link "Si leaders" at bounding box center [62, 130] width 117 height 20
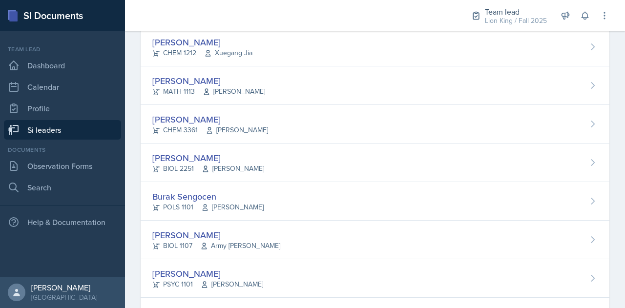
scroll to position [764, 0]
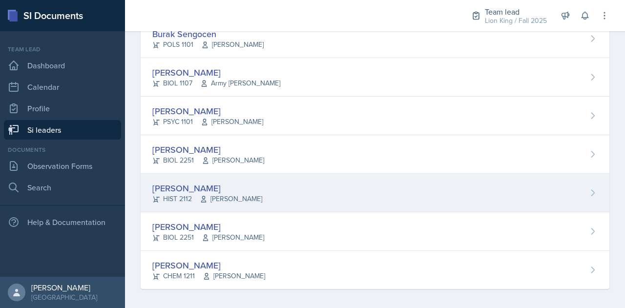
click at [192, 188] on div "[PERSON_NAME]" at bounding box center [207, 188] width 110 height 13
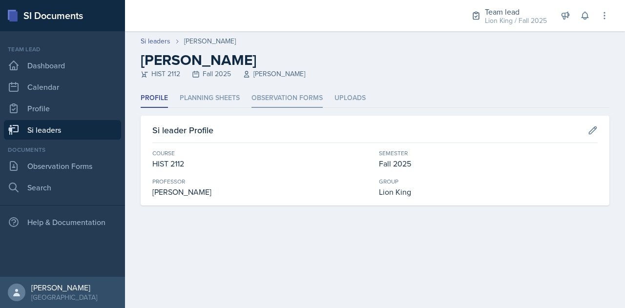
click at [299, 97] on li "Observation Forms" at bounding box center [287, 98] width 71 height 19
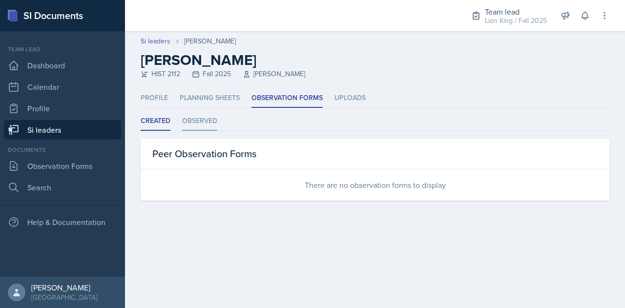
click at [205, 116] on li "Observed" at bounding box center [199, 121] width 35 height 19
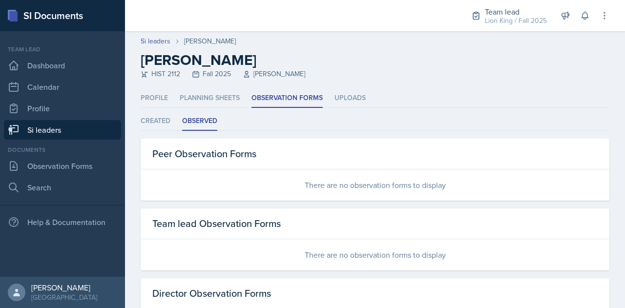
click at [95, 130] on link "Si leaders" at bounding box center [62, 130] width 117 height 20
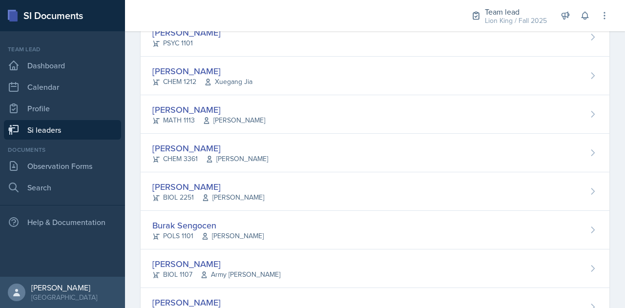
scroll to position [764, 0]
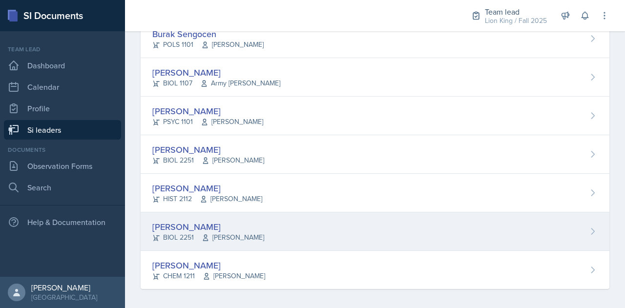
click at [201, 220] on div "[PERSON_NAME]" at bounding box center [208, 226] width 112 height 13
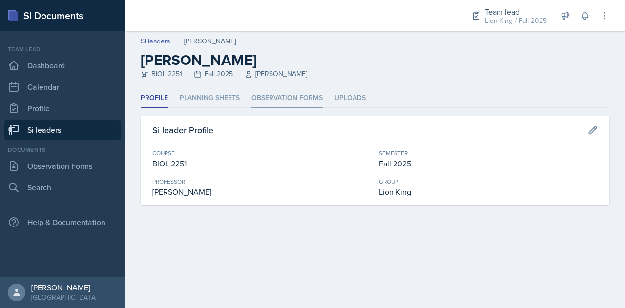
click at [293, 91] on li "Observation Forms" at bounding box center [287, 98] width 71 height 19
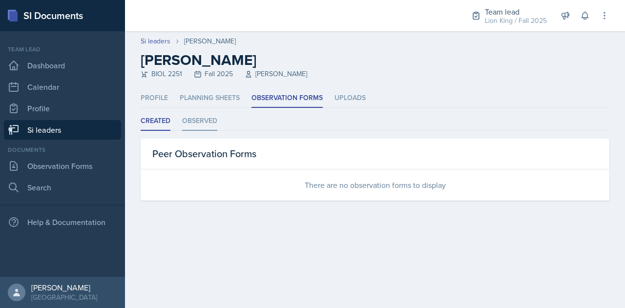
click at [193, 129] on li "Observed" at bounding box center [199, 121] width 35 height 19
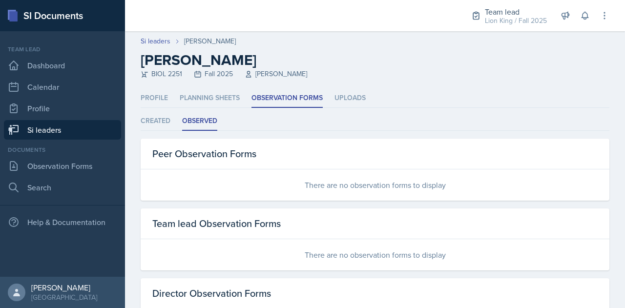
click at [67, 130] on link "Si leaders" at bounding box center [62, 130] width 117 height 20
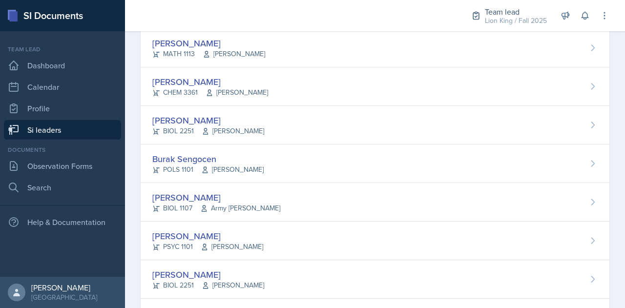
scroll to position [764, 0]
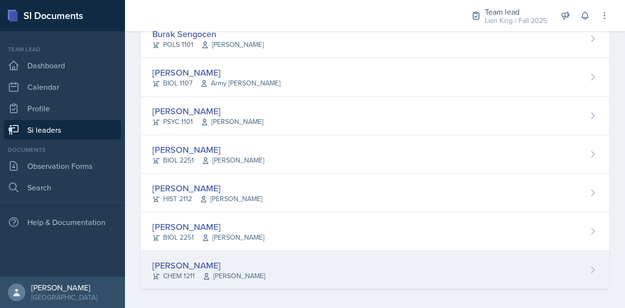
click at [184, 260] on div "[PERSON_NAME]" at bounding box center [208, 265] width 113 height 13
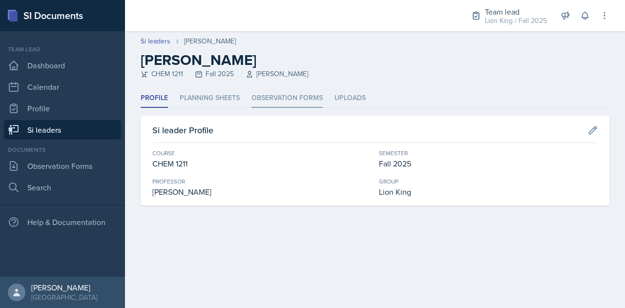
click at [275, 93] on li "Observation Forms" at bounding box center [287, 98] width 71 height 19
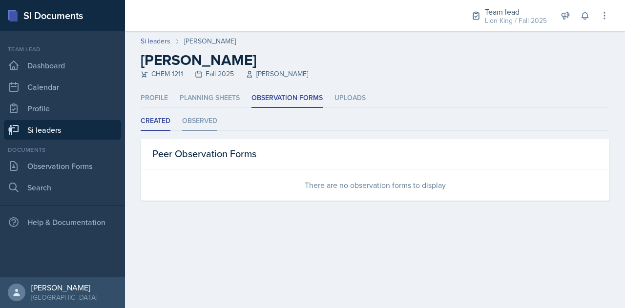
click at [207, 122] on li "Observed" at bounding box center [199, 121] width 35 height 19
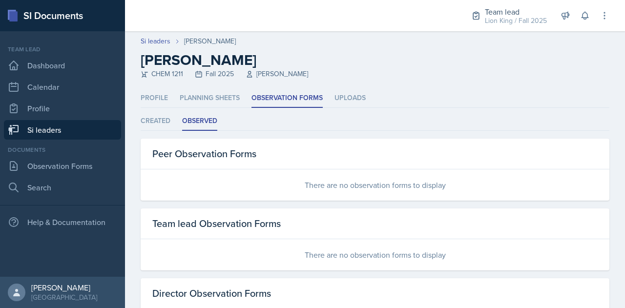
click at [80, 132] on link "Si leaders" at bounding box center [62, 130] width 117 height 20
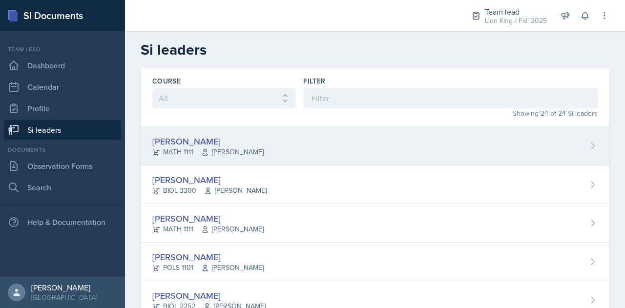
click at [304, 144] on div "[PERSON_NAME] MATH 1111 [PERSON_NAME]" at bounding box center [375, 146] width 469 height 39
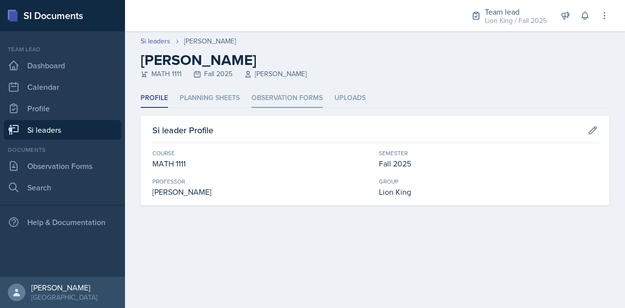
click at [286, 101] on li "Observation Forms" at bounding box center [287, 98] width 71 height 19
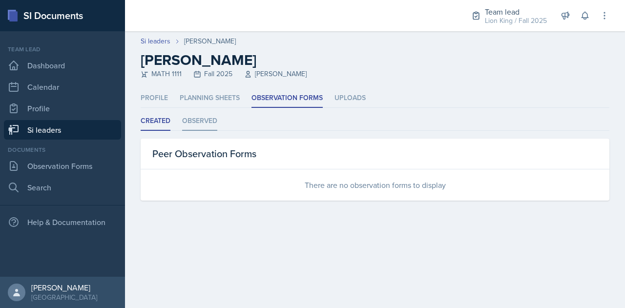
click at [212, 121] on li "Observed" at bounding box center [199, 121] width 35 height 19
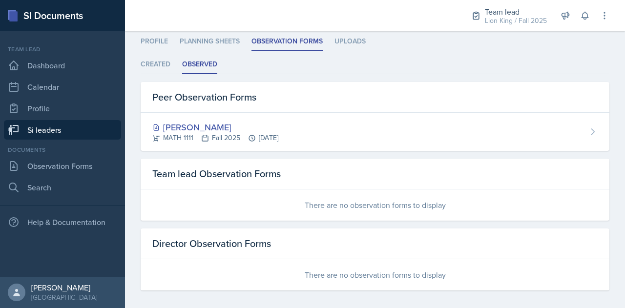
scroll to position [62, 0]
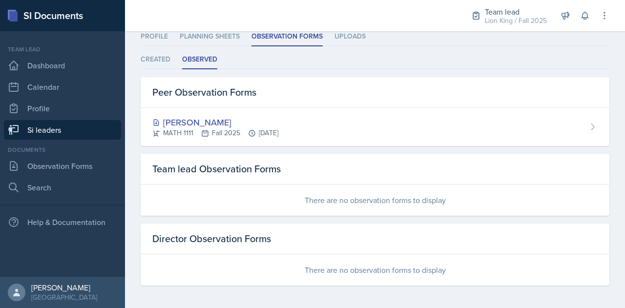
click at [103, 129] on link "Si leaders" at bounding box center [62, 130] width 117 height 20
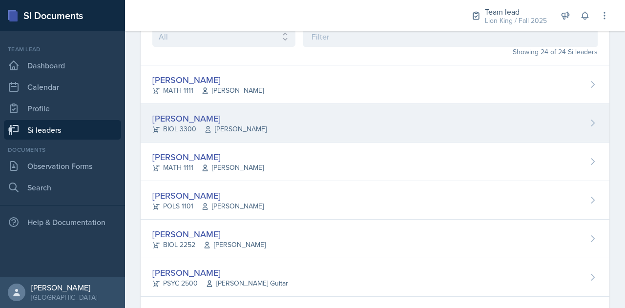
click at [212, 122] on div "[PERSON_NAME]" at bounding box center [209, 118] width 114 height 13
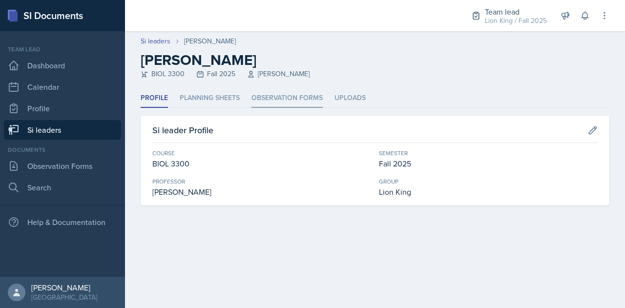
click at [305, 94] on li "Observation Forms" at bounding box center [287, 98] width 71 height 19
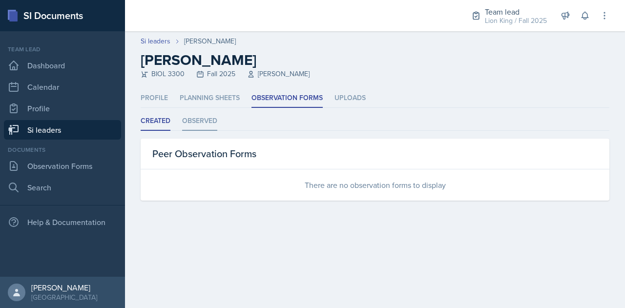
click at [200, 112] on li "Observed" at bounding box center [199, 121] width 35 height 19
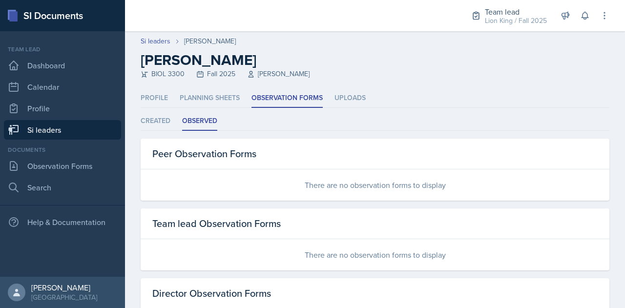
click at [95, 123] on link "Si leaders" at bounding box center [62, 130] width 117 height 20
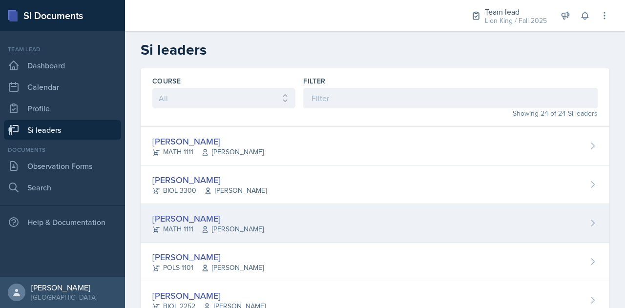
click at [271, 238] on div "[PERSON_NAME] MATH 1111 [PERSON_NAME]" at bounding box center [375, 223] width 469 height 39
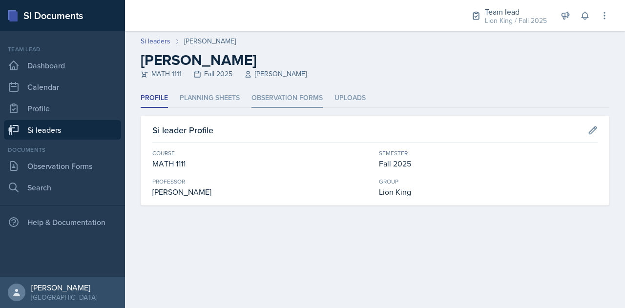
click at [294, 97] on li "Observation Forms" at bounding box center [287, 98] width 71 height 19
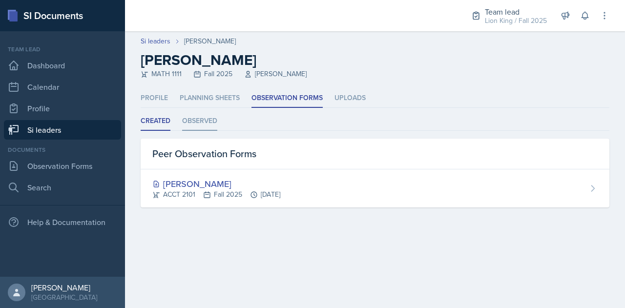
click at [210, 123] on li "Observed" at bounding box center [199, 121] width 35 height 19
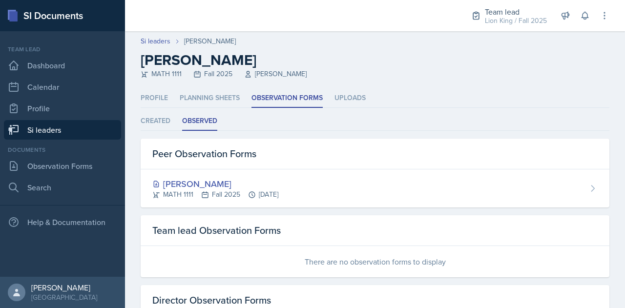
click at [92, 128] on link "Si leaders" at bounding box center [62, 130] width 117 height 20
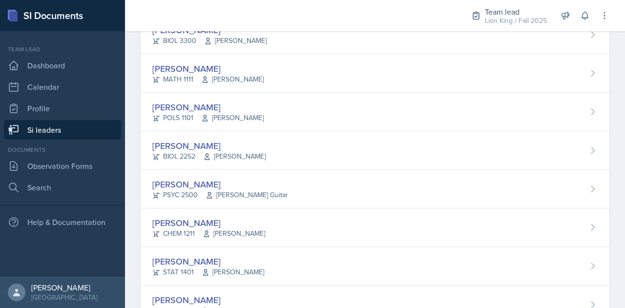
scroll to position [155, 0]
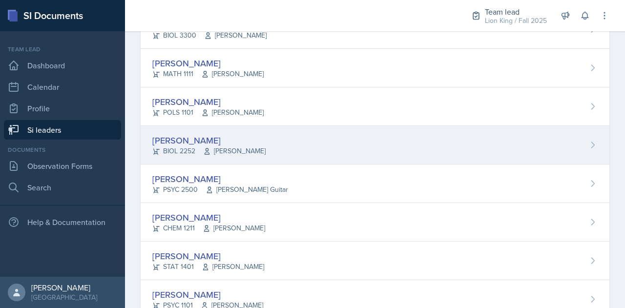
click at [295, 141] on div "[PERSON_NAME] BIOL 2252 [PERSON_NAME]" at bounding box center [375, 145] width 469 height 39
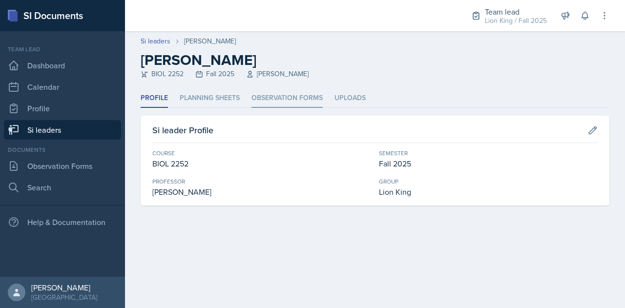
click at [311, 95] on li "Observation Forms" at bounding box center [287, 98] width 71 height 19
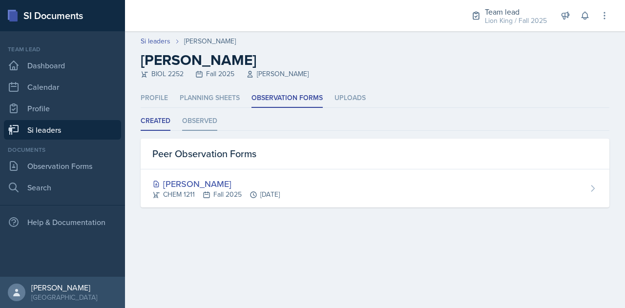
click at [203, 122] on li "Observed" at bounding box center [199, 121] width 35 height 19
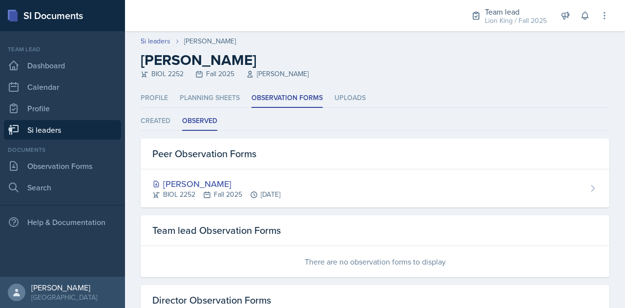
click at [81, 130] on link "Si leaders" at bounding box center [62, 130] width 117 height 20
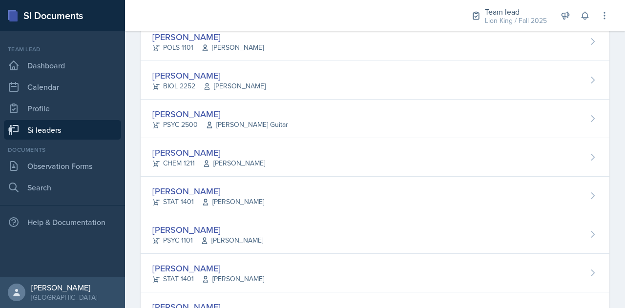
scroll to position [222, 0]
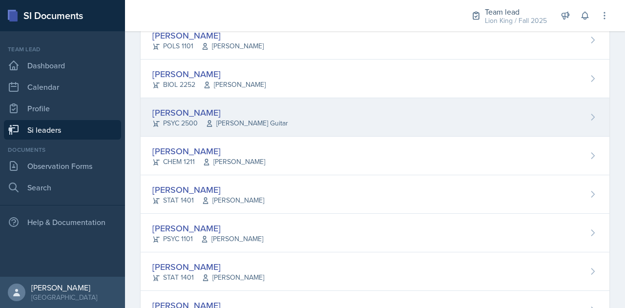
click at [278, 112] on div "[PERSON_NAME] PSYC 2500 [PERSON_NAME] Guitar" at bounding box center [375, 117] width 469 height 39
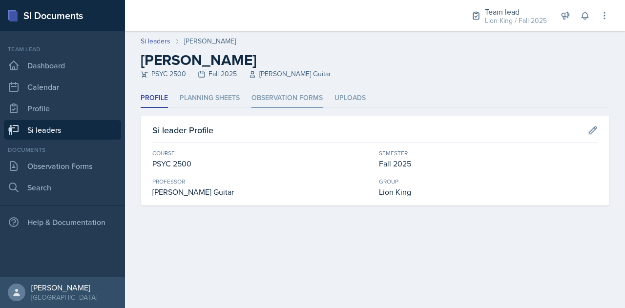
click at [301, 90] on li "Observation Forms" at bounding box center [287, 98] width 71 height 19
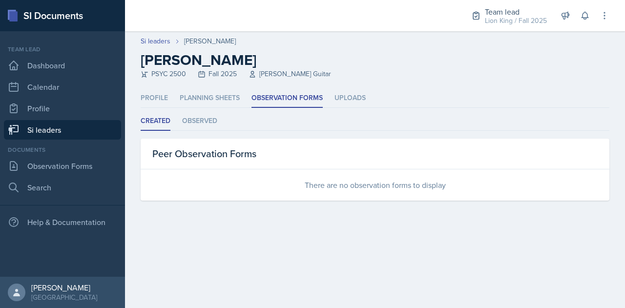
click at [220, 116] on ul "Created Observed" at bounding box center [375, 121] width 469 height 19
click at [204, 118] on li "Observed" at bounding box center [199, 121] width 35 height 19
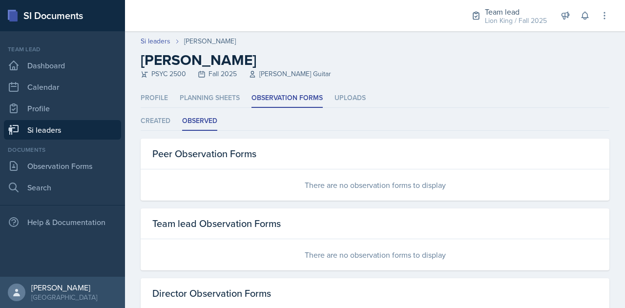
click at [97, 127] on link "Si leaders" at bounding box center [62, 130] width 117 height 20
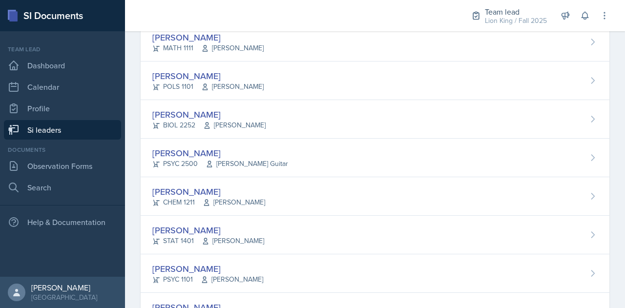
scroll to position [194, 0]
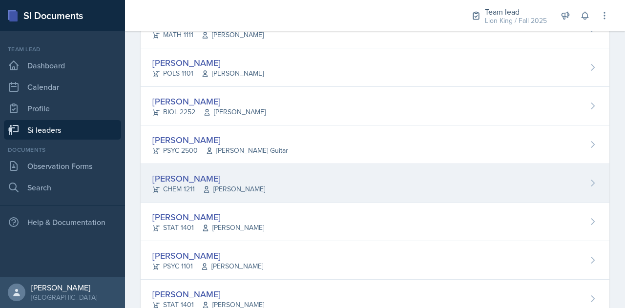
click at [334, 172] on div "[PERSON_NAME] CHEM 1211 [PERSON_NAME]" at bounding box center [375, 183] width 469 height 39
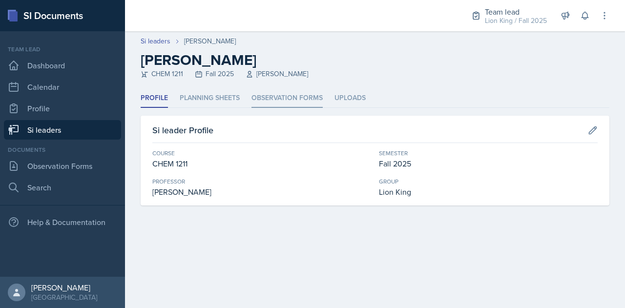
click at [301, 100] on li "Observation Forms" at bounding box center [287, 98] width 71 height 19
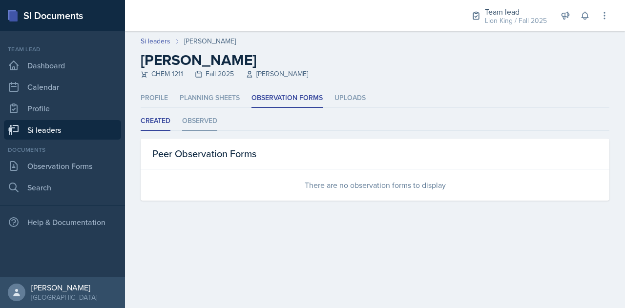
click at [202, 126] on li "Observed" at bounding box center [199, 121] width 35 height 19
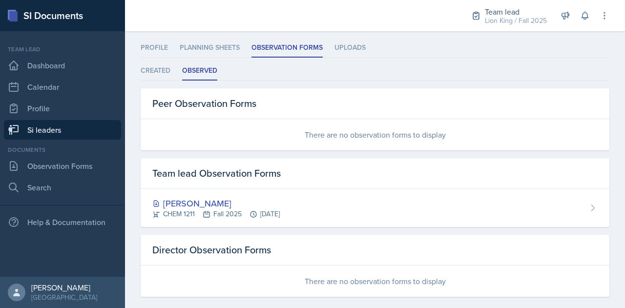
scroll to position [62, 0]
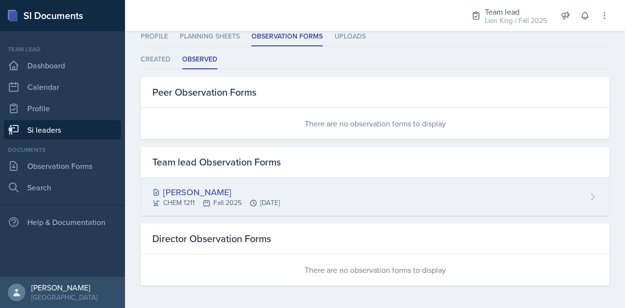
click at [323, 192] on div "[PERSON_NAME] CHEM 1211 Fall 2025 [DATE]" at bounding box center [375, 197] width 469 height 38
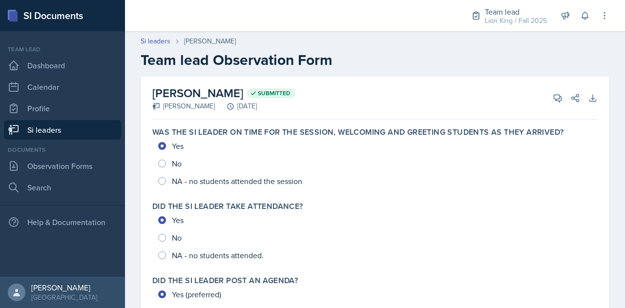
click at [91, 130] on link "Si leaders" at bounding box center [62, 130] width 117 height 20
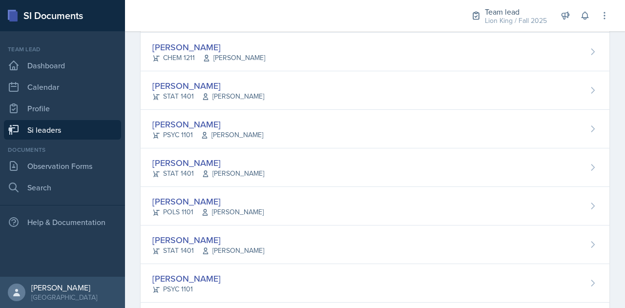
scroll to position [335, 0]
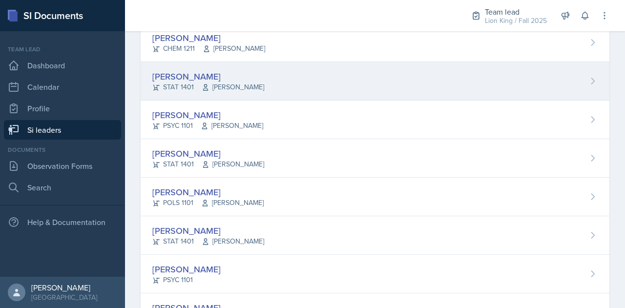
click at [242, 70] on div "[PERSON_NAME]" at bounding box center [208, 76] width 112 height 13
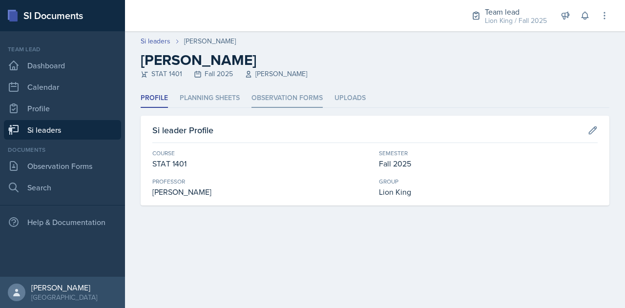
click at [256, 103] on li "Observation Forms" at bounding box center [287, 98] width 71 height 19
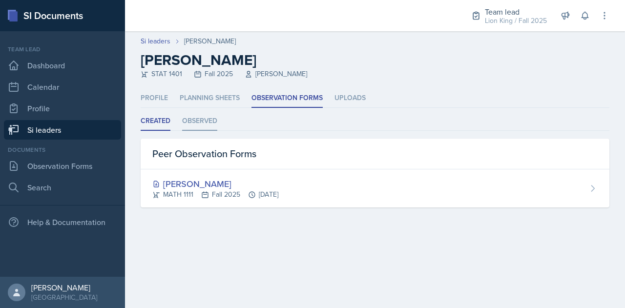
click at [203, 124] on li "Observed" at bounding box center [199, 121] width 35 height 19
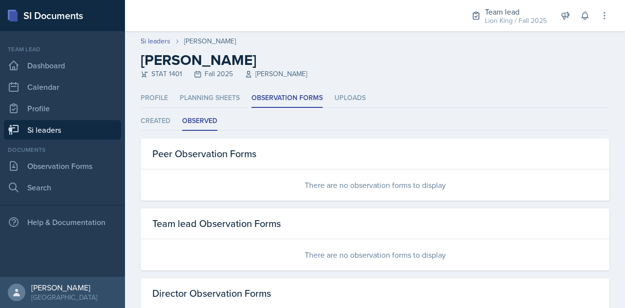
click at [80, 135] on link "Si leaders" at bounding box center [62, 130] width 117 height 20
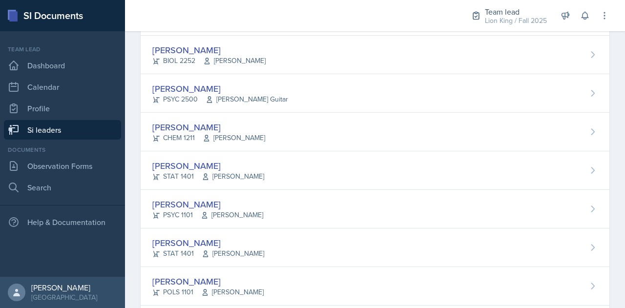
scroll to position [246, 0]
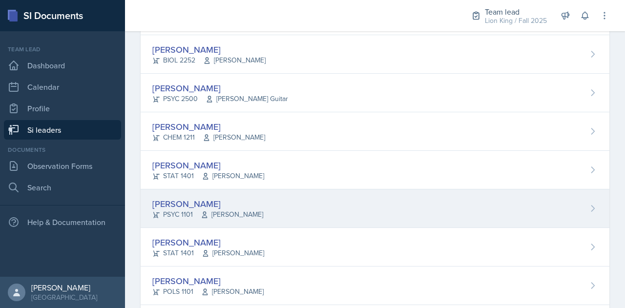
click at [256, 204] on div "[PERSON_NAME] PSYC 1101 [PERSON_NAME]" at bounding box center [375, 209] width 469 height 39
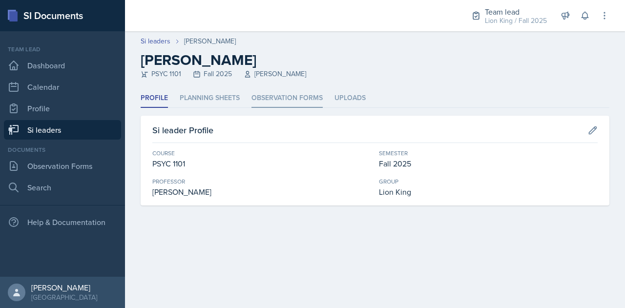
click at [285, 91] on li "Observation Forms" at bounding box center [287, 98] width 71 height 19
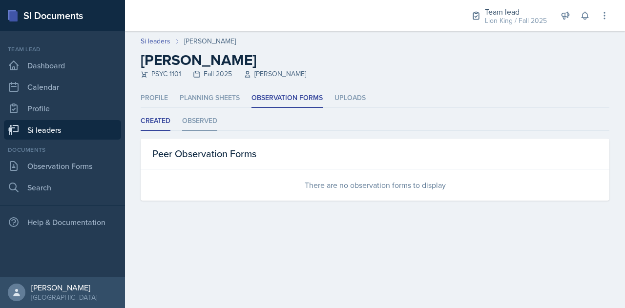
click at [201, 119] on li "Observed" at bounding box center [199, 121] width 35 height 19
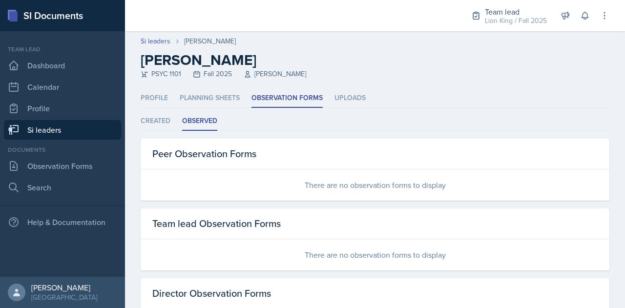
click at [72, 132] on link "Si leaders" at bounding box center [62, 130] width 117 height 20
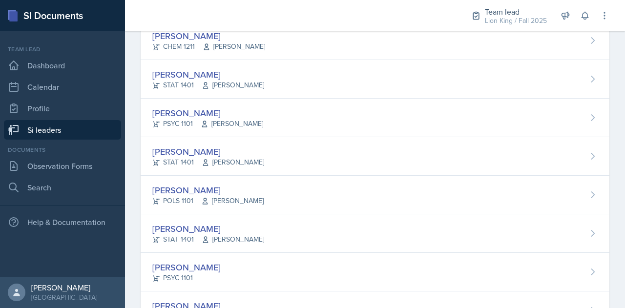
scroll to position [339, 0]
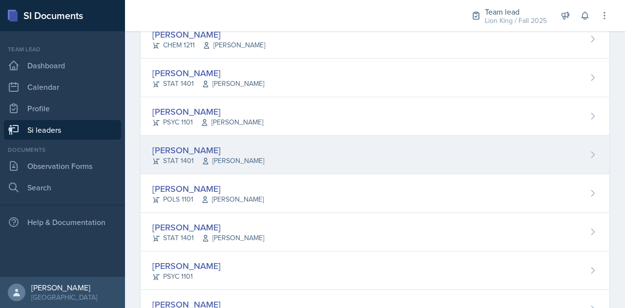
click at [225, 147] on div "[PERSON_NAME]" at bounding box center [208, 150] width 112 height 13
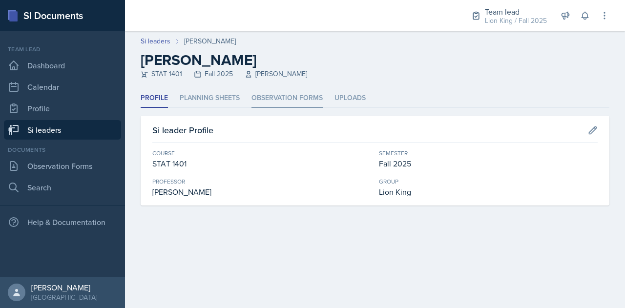
click at [268, 96] on li "Observation Forms" at bounding box center [287, 98] width 71 height 19
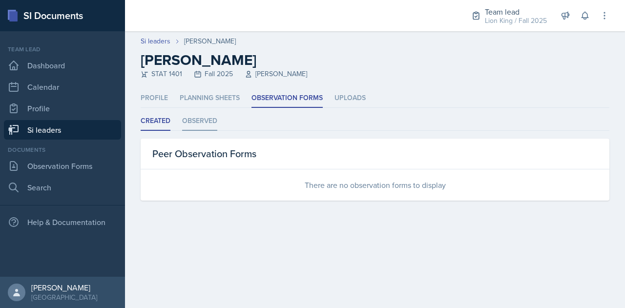
click at [189, 124] on li "Observed" at bounding box center [199, 121] width 35 height 19
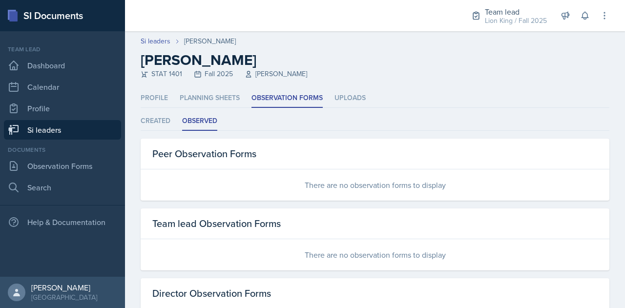
click at [86, 134] on link "Si leaders" at bounding box center [62, 130] width 117 height 20
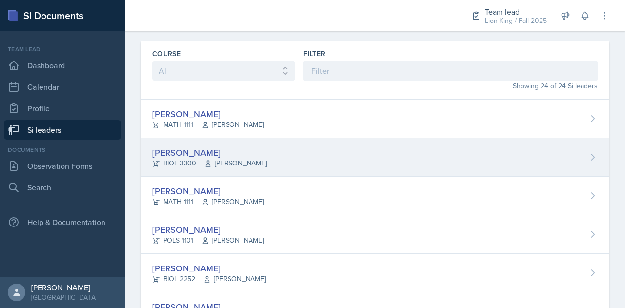
scroll to position [28, 0]
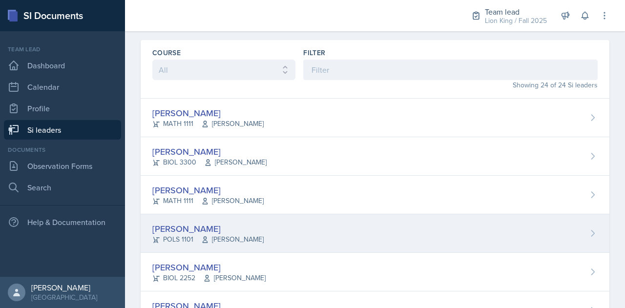
click at [297, 225] on div "[PERSON_NAME] POLS 1101 [PERSON_NAME]" at bounding box center [375, 234] width 469 height 39
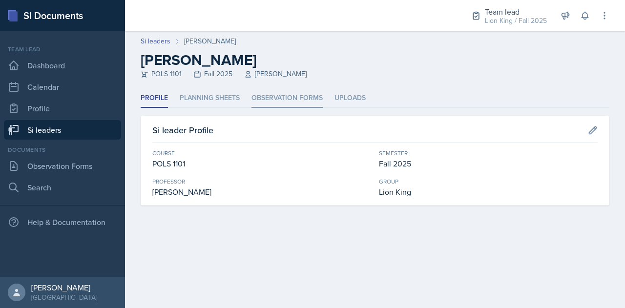
click at [279, 104] on li "Observation Forms" at bounding box center [287, 98] width 71 height 19
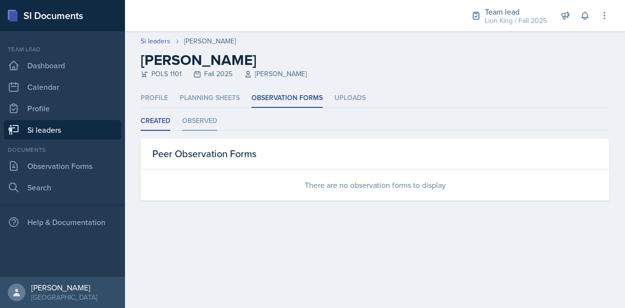
click at [204, 123] on li "Observed" at bounding box center [199, 121] width 35 height 19
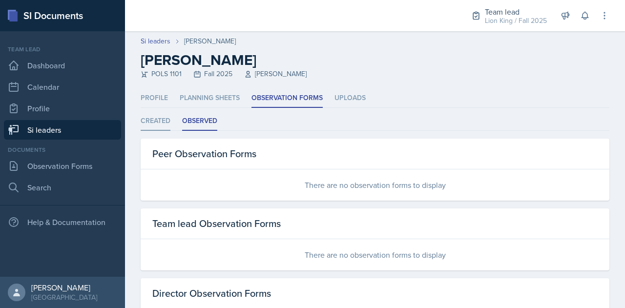
click at [158, 121] on li "Created" at bounding box center [156, 121] width 30 height 19
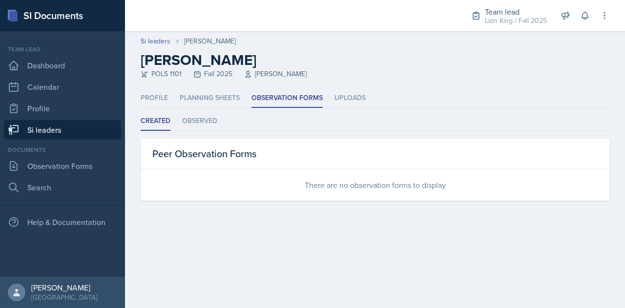
click at [96, 132] on link "Si leaders" at bounding box center [62, 130] width 117 height 20
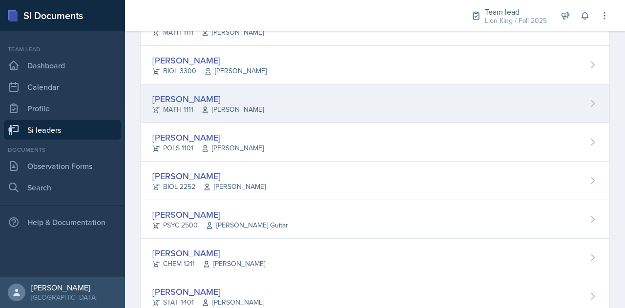
scroll to position [124, 0]
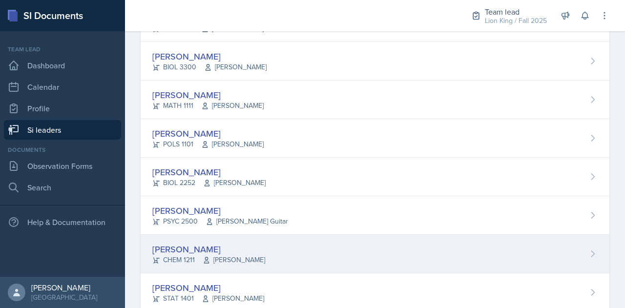
click at [258, 238] on div "[PERSON_NAME] CHEM 1211 [PERSON_NAME]" at bounding box center [375, 254] width 469 height 39
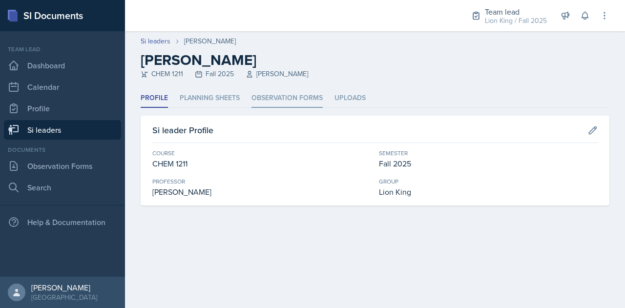
click at [282, 98] on li "Observation Forms" at bounding box center [287, 98] width 71 height 19
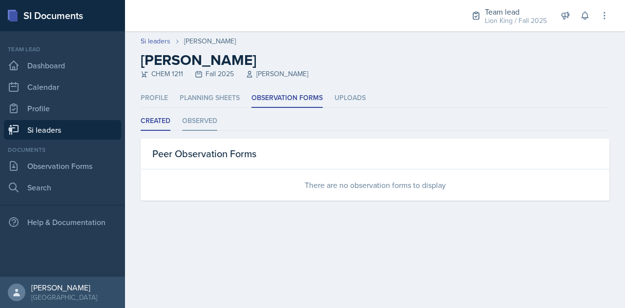
click at [188, 125] on li "Observed" at bounding box center [199, 121] width 35 height 19
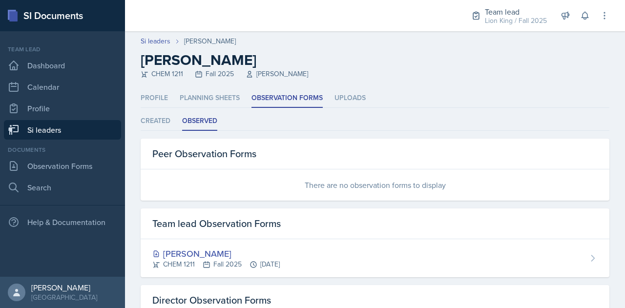
scroll to position [62, 0]
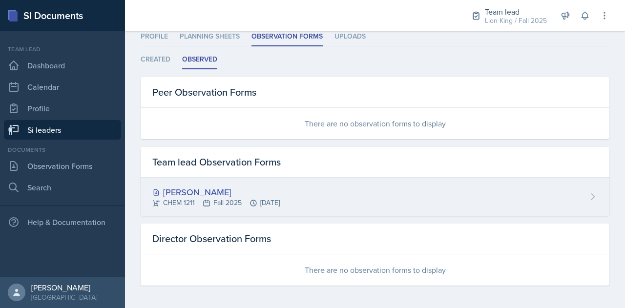
click at [185, 191] on div "[PERSON_NAME]" at bounding box center [216, 192] width 128 height 13
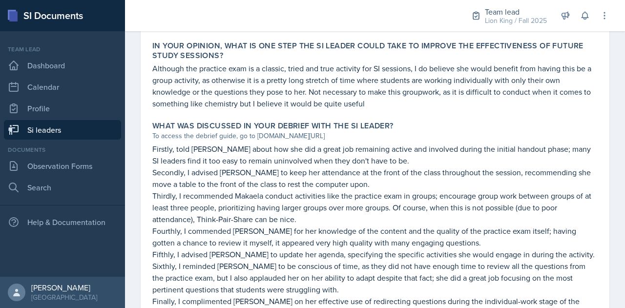
scroll to position [752, 0]
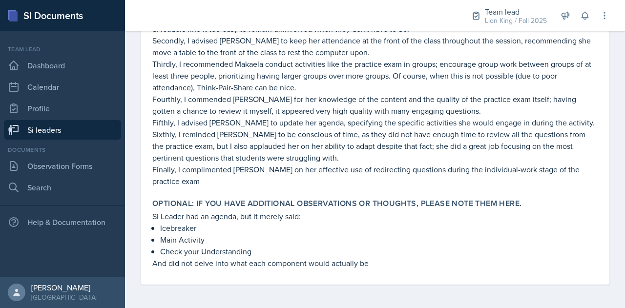
click at [55, 129] on link "Si leaders" at bounding box center [62, 130] width 117 height 20
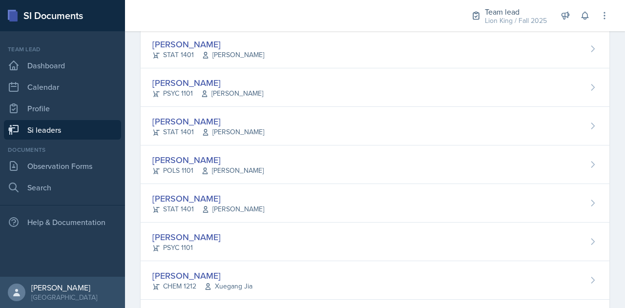
scroll to position [346, 0]
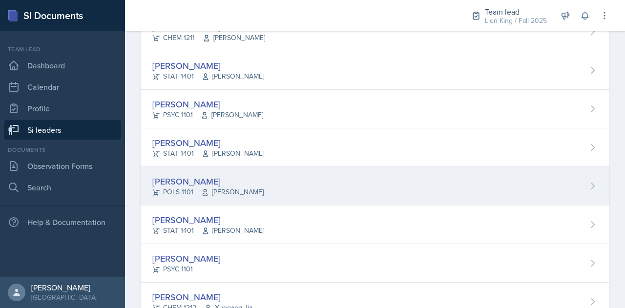
click at [309, 180] on div "[PERSON_NAME] POLS 1101 [PERSON_NAME]" at bounding box center [375, 186] width 469 height 39
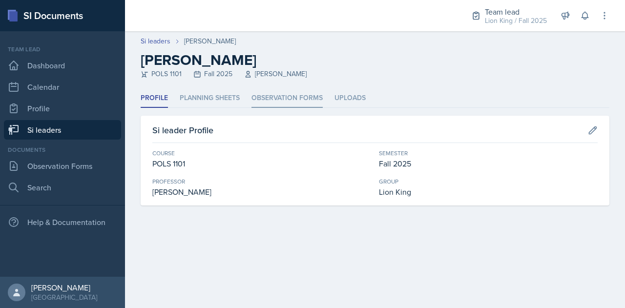
click at [297, 95] on li "Observation Forms" at bounding box center [287, 98] width 71 height 19
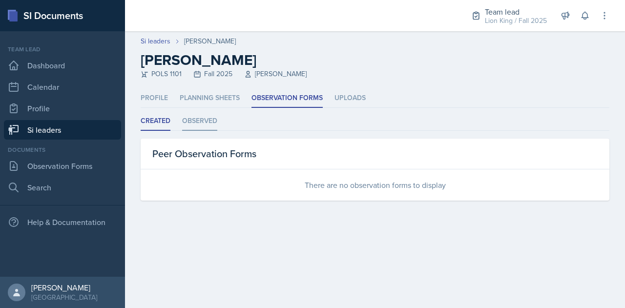
click at [207, 124] on li "Observed" at bounding box center [199, 121] width 35 height 19
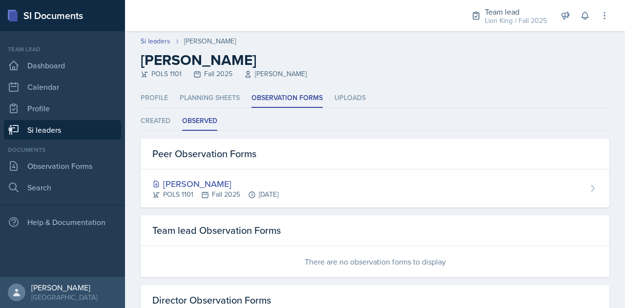
click at [84, 129] on link "Si leaders" at bounding box center [62, 130] width 117 height 20
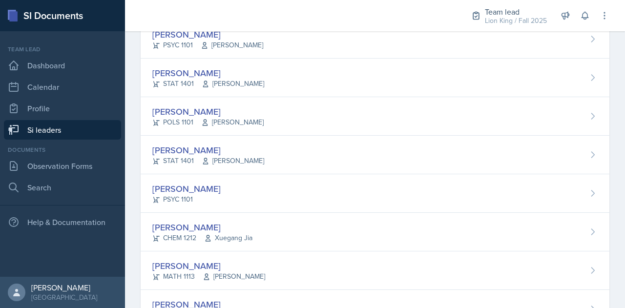
scroll to position [418, 0]
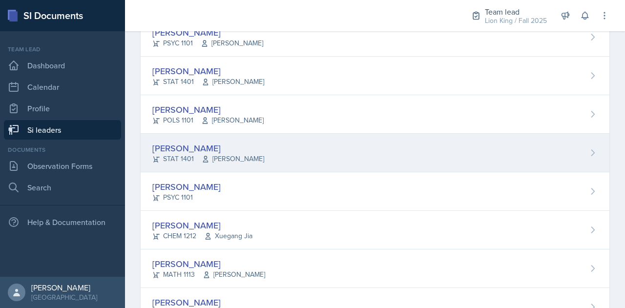
click at [309, 151] on div "[PERSON_NAME] STAT 1401 [PERSON_NAME]" at bounding box center [375, 153] width 469 height 39
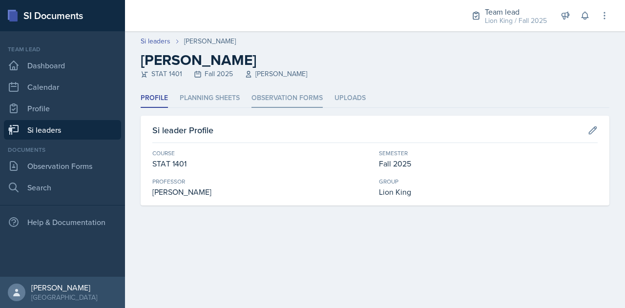
click at [302, 99] on li "Observation Forms" at bounding box center [287, 98] width 71 height 19
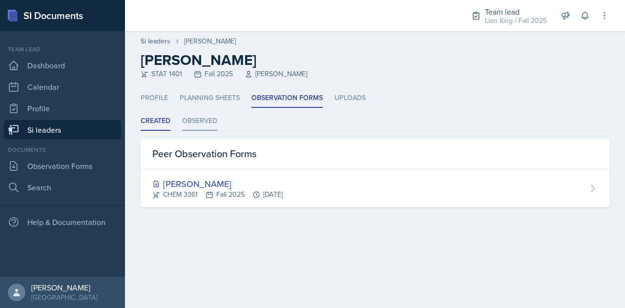
click at [204, 126] on li "Observed" at bounding box center [199, 121] width 35 height 19
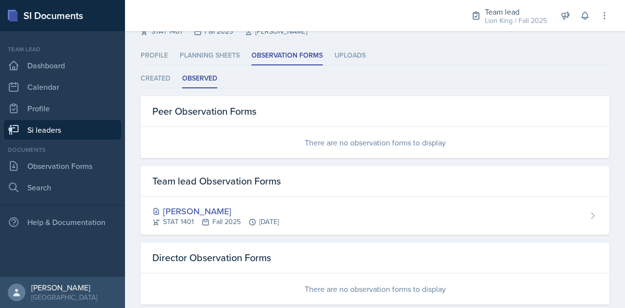
scroll to position [43, 0]
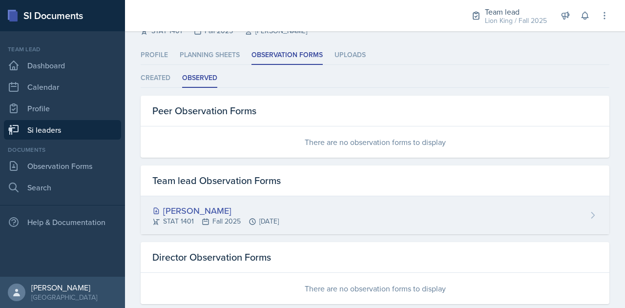
click at [221, 207] on div "[PERSON_NAME]" at bounding box center [215, 210] width 127 height 13
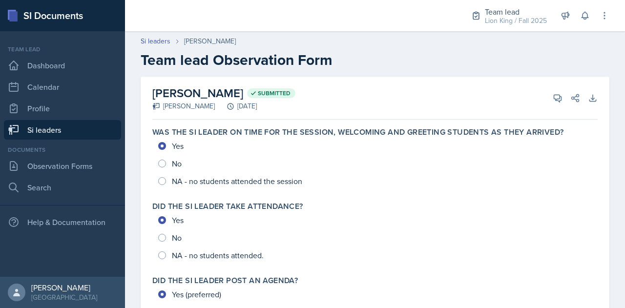
click at [48, 134] on link "Si leaders" at bounding box center [62, 130] width 117 height 20
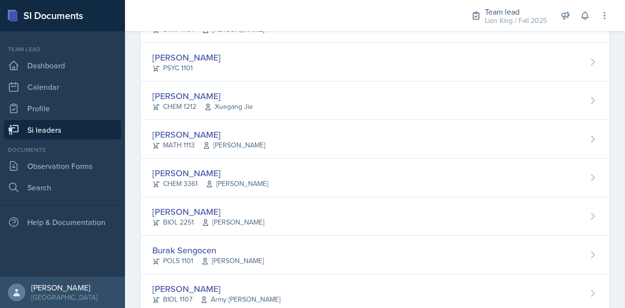
scroll to position [547, 0]
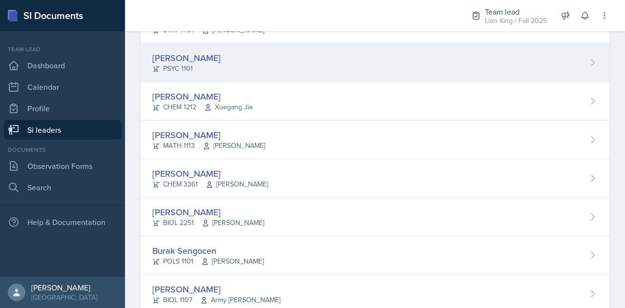
click at [182, 64] on div "PSYC 1101" at bounding box center [186, 69] width 68 height 10
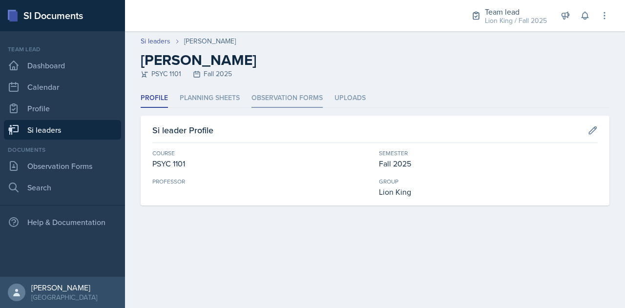
click at [310, 96] on li "Observation Forms" at bounding box center [287, 98] width 71 height 19
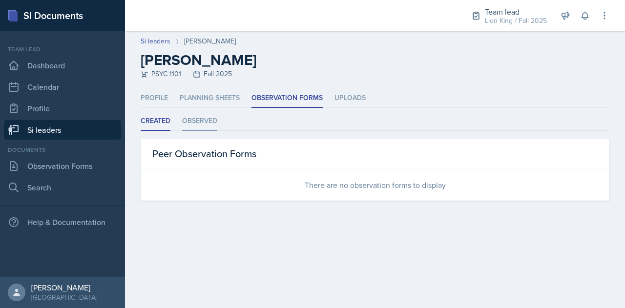
click at [186, 120] on li "Observed" at bounding box center [199, 121] width 35 height 19
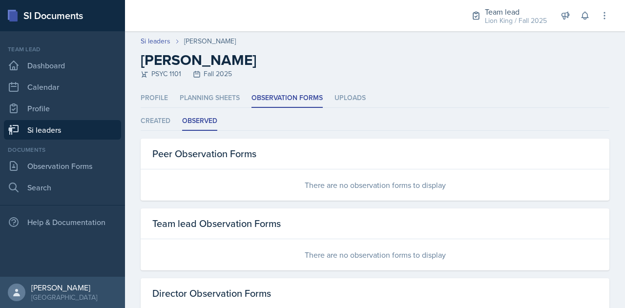
click at [106, 126] on link "Si leaders" at bounding box center [62, 130] width 117 height 20
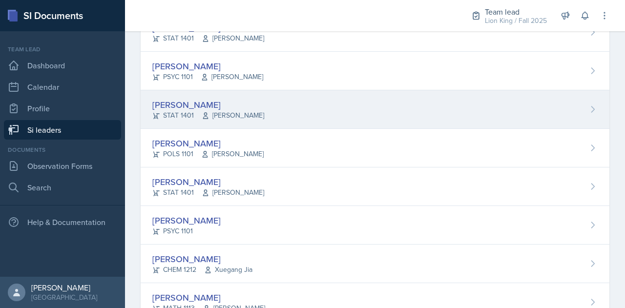
scroll to position [385, 0]
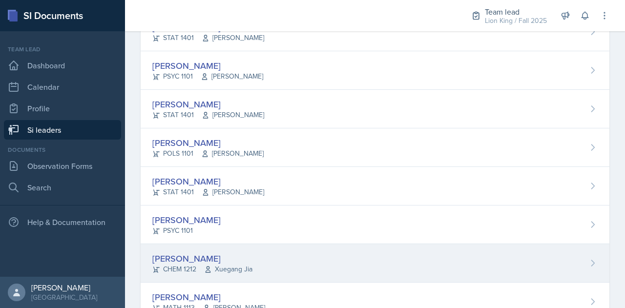
click at [269, 253] on div "[PERSON_NAME] CHEM 1212 Xuegang Jia" at bounding box center [375, 263] width 469 height 39
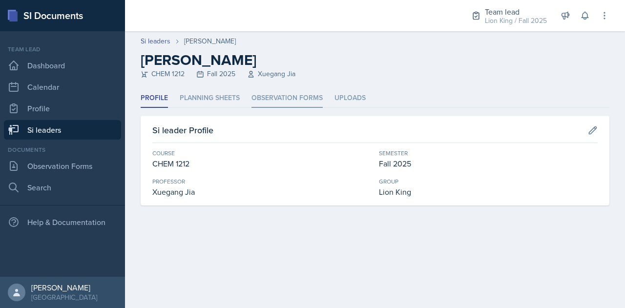
drag, startPoint x: 292, startPoint y: 88, endPoint x: 292, endPoint y: 96, distance: 7.8
click at [292, 96] on div "Si leaders [PERSON_NAME] [PERSON_NAME] CHEM 1212 Fall 2025 [PERSON_NAME] Profil…" at bounding box center [375, 130] width 500 height 198
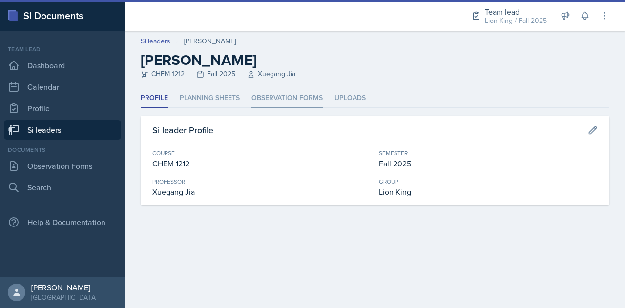
click at [292, 96] on li "Observation Forms" at bounding box center [287, 98] width 71 height 19
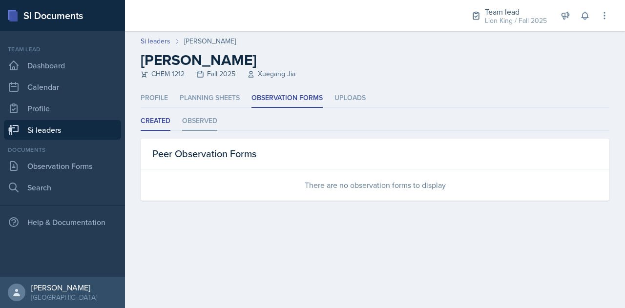
click at [193, 122] on li "Observed" at bounding box center [199, 121] width 35 height 19
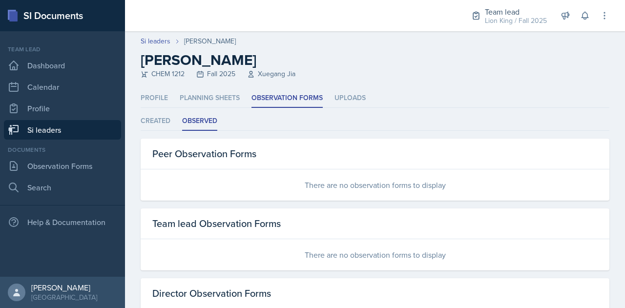
click at [92, 140] on nav "Team lead Dashboard Calendar Profile Si leaders Documents Observation Forms Sea…" at bounding box center [62, 154] width 125 height 246
click at [75, 129] on link "Si leaders" at bounding box center [62, 130] width 117 height 20
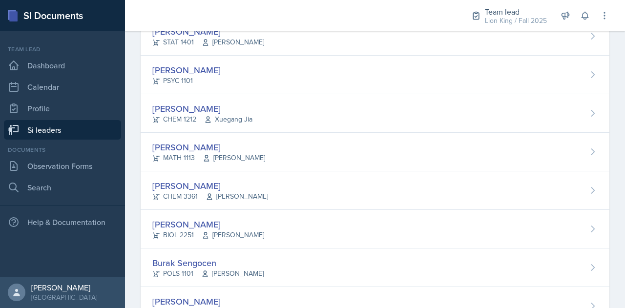
scroll to position [580, 0]
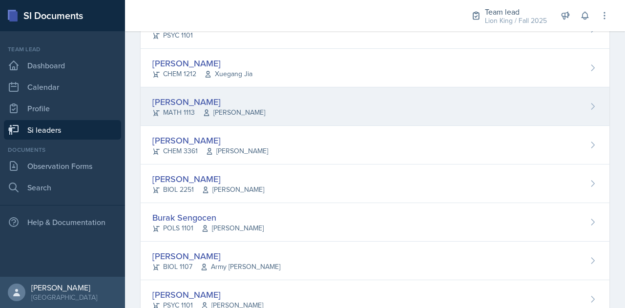
click at [266, 100] on div "[PERSON_NAME] MATH 1113 [PERSON_NAME]" at bounding box center [375, 106] width 469 height 39
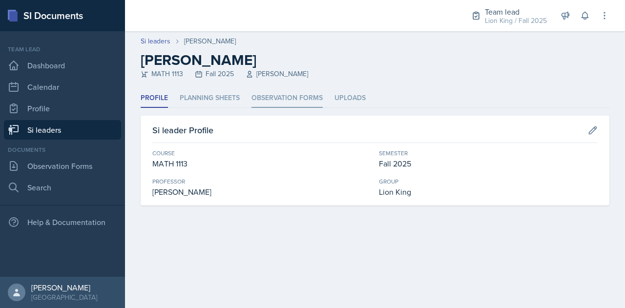
click at [292, 97] on li "Observation Forms" at bounding box center [287, 98] width 71 height 19
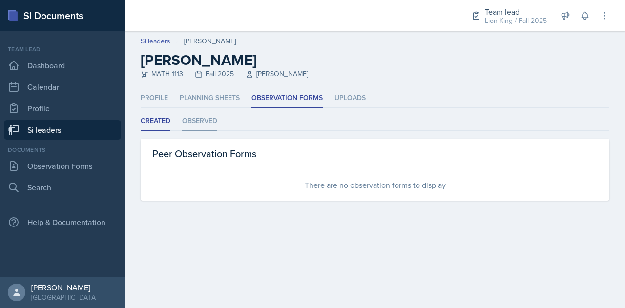
click at [205, 118] on li "Observed" at bounding box center [199, 121] width 35 height 19
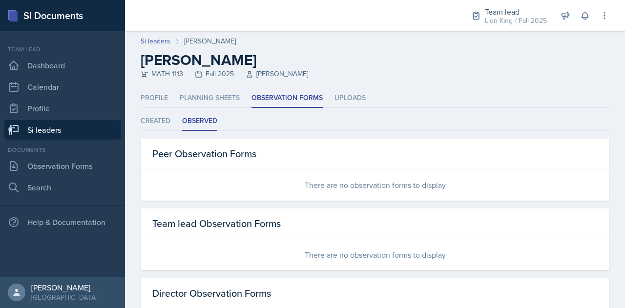
click at [50, 132] on link "Si leaders" at bounding box center [62, 130] width 117 height 20
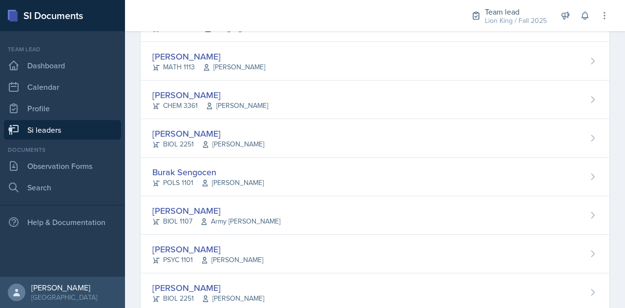
scroll to position [626, 0]
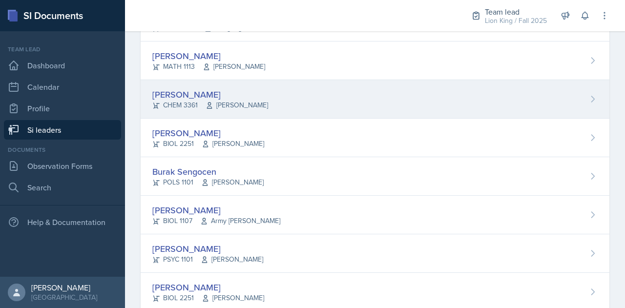
click at [272, 90] on div "[PERSON_NAME] CHEM 3361 [PERSON_NAME]" at bounding box center [375, 99] width 469 height 39
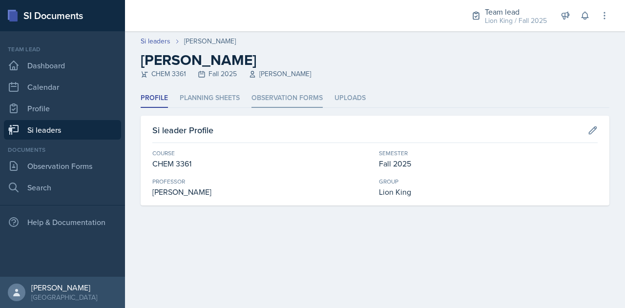
click at [299, 98] on li "Observation Forms" at bounding box center [287, 98] width 71 height 19
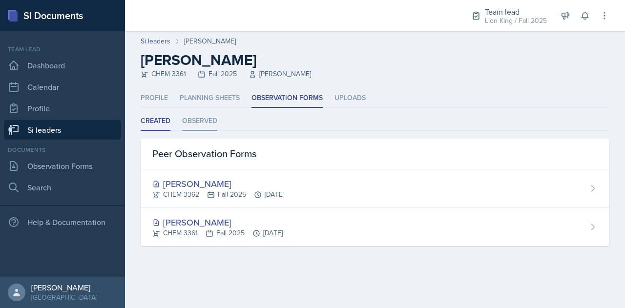
click at [199, 125] on li "Observed" at bounding box center [199, 121] width 35 height 19
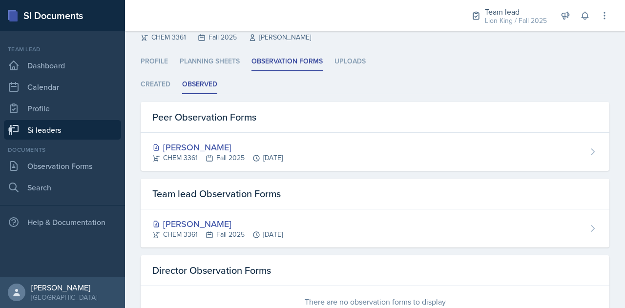
scroll to position [38, 0]
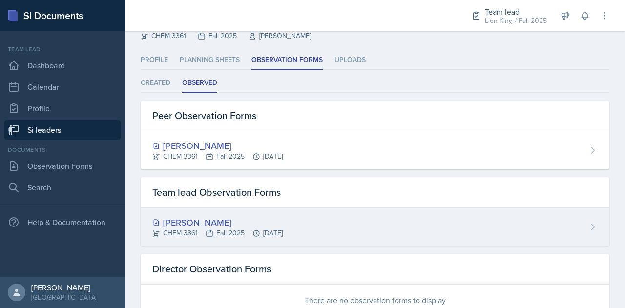
click at [224, 216] on div "[PERSON_NAME]" at bounding box center [217, 222] width 130 height 13
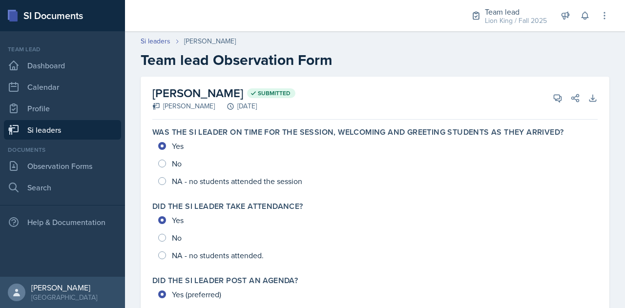
click at [73, 126] on link "Si leaders" at bounding box center [62, 130] width 117 height 20
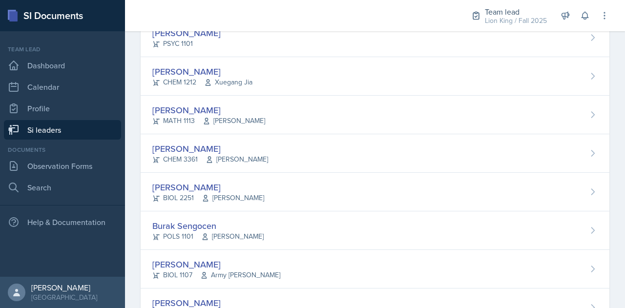
scroll to position [573, 0]
click at [337, 185] on div "[PERSON_NAME] BIOL 2251 [PERSON_NAME]" at bounding box center [375, 191] width 469 height 39
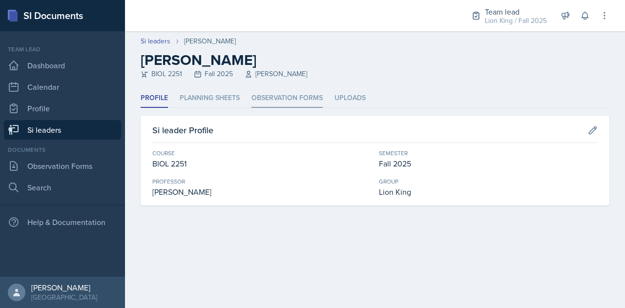
click at [289, 101] on li "Observation Forms" at bounding box center [287, 98] width 71 height 19
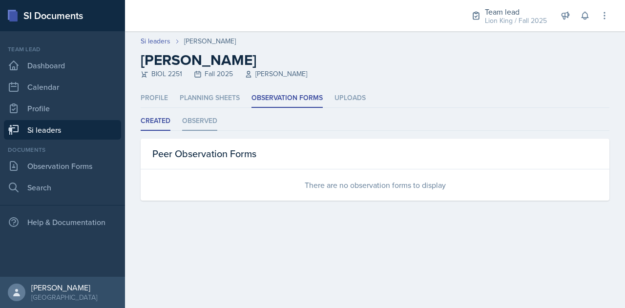
click at [200, 122] on li "Observed" at bounding box center [199, 121] width 35 height 19
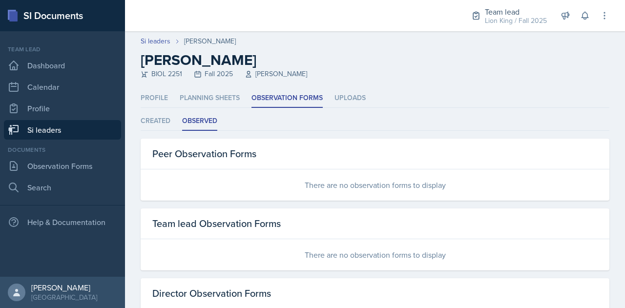
click at [88, 131] on link "Si leaders" at bounding box center [62, 130] width 117 height 20
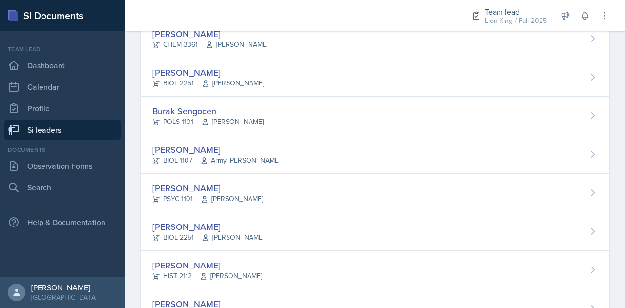
scroll to position [687, 0]
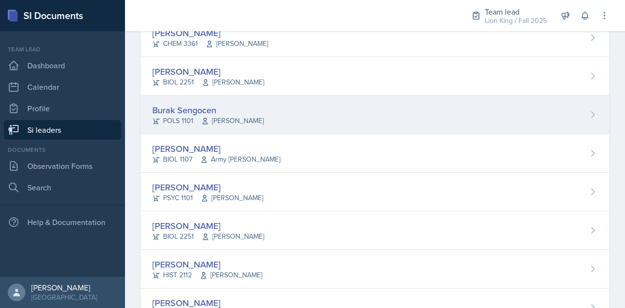
click at [247, 106] on div "Burak Sengocen" at bounding box center [207, 110] width 111 height 13
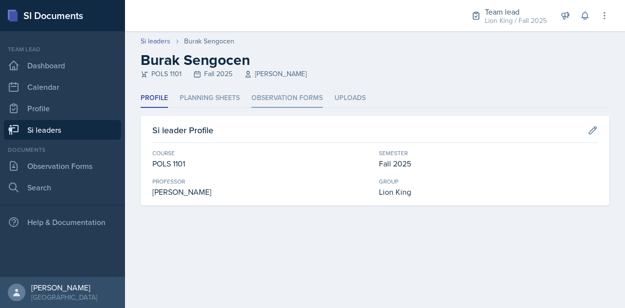
click at [278, 104] on li "Observation Forms" at bounding box center [287, 98] width 71 height 19
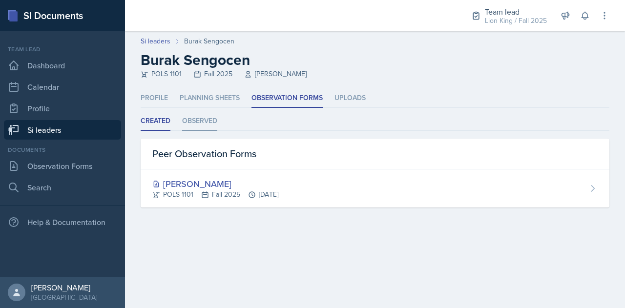
click at [201, 122] on li "Observed" at bounding box center [199, 121] width 35 height 19
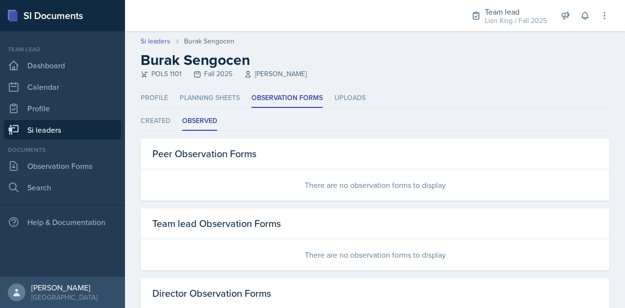
click at [93, 139] on link "Si leaders" at bounding box center [62, 130] width 117 height 20
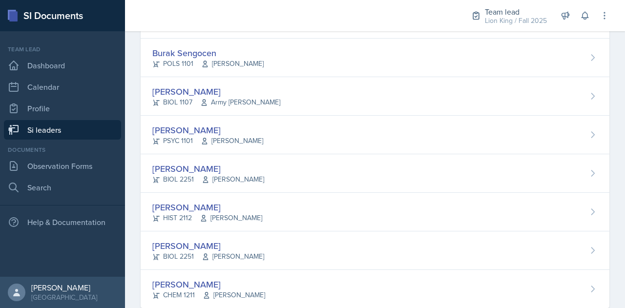
scroll to position [747, 0]
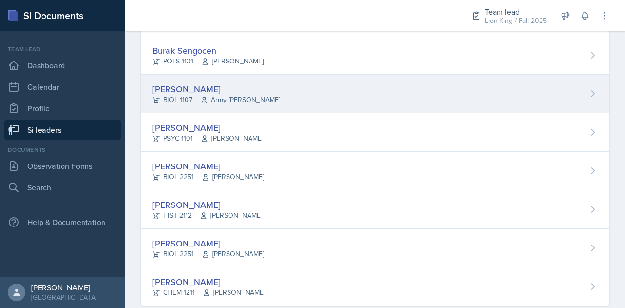
click at [248, 86] on div "[PERSON_NAME] BIOL 1107 Army [PERSON_NAME]" at bounding box center [375, 94] width 469 height 39
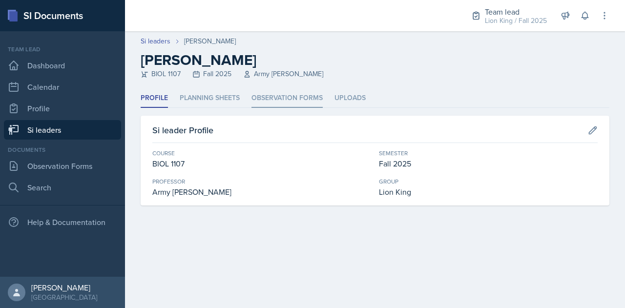
click at [289, 96] on li "Observation Forms" at bounding box center [287, 98] width 71 height 19
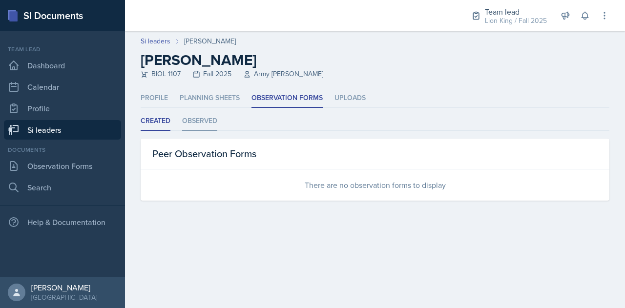
click at [204, 121] on li "Observed" at bounding box center [199, 121] width 35 height 19
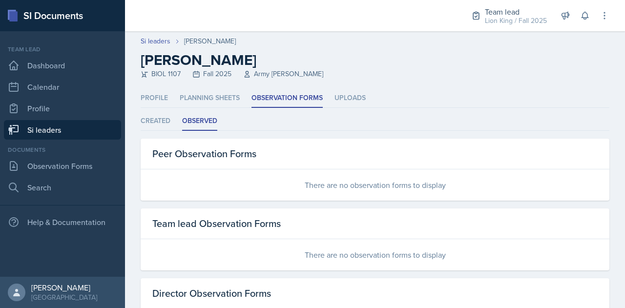
click at [70, 133] on link "Si leaders" at bounding box center [62, 130] width 117 height 20
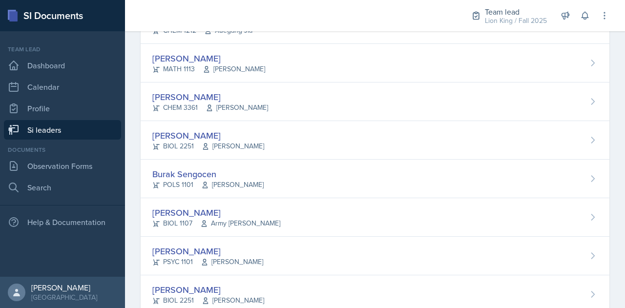
scroll to position [764, 0]
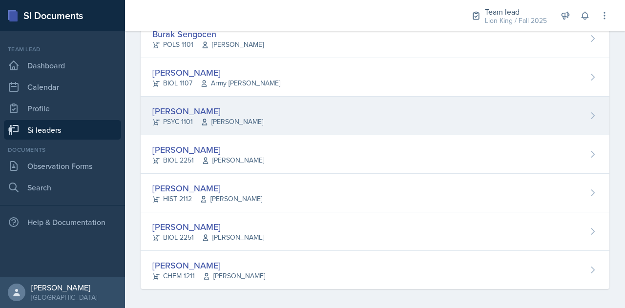
click at [190, 105] on div "[PERSON_NAME]" at bounding box center [207, 111] width 111 height 13
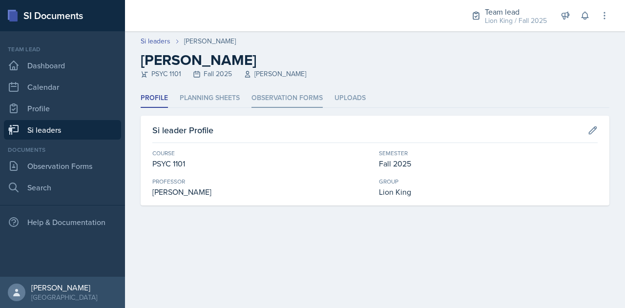
click at [288, 96] on li "Observation Forms" at bounding box center [287, 98] width 71 height 19
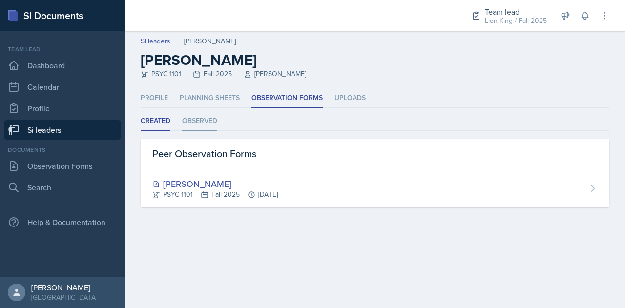
click at [206, 123] on li "Observed" at bounding box center [199, 121] width 35 height 19
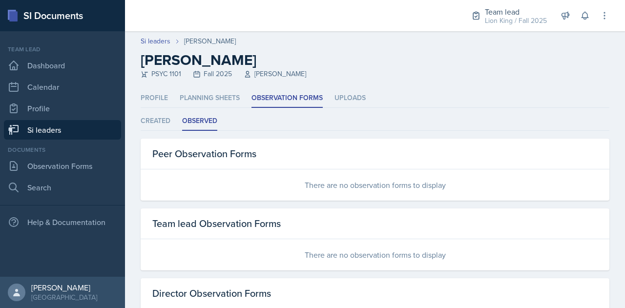
click at [86, 132] on link "Si leaders" at bounding box center [62, 130] width 117 height 20
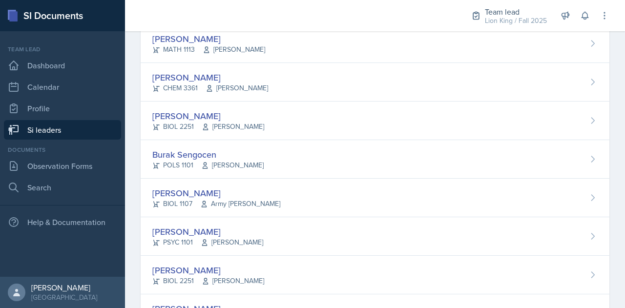
scroll to position [764, 0]
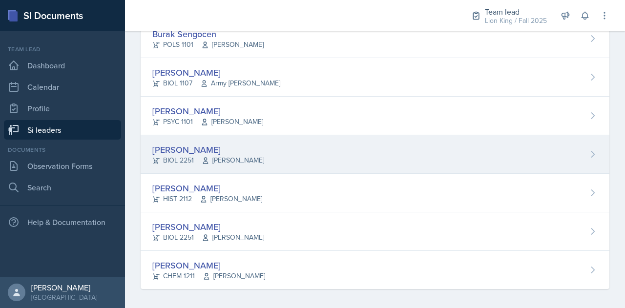
click at [193, 143] on div "[PERSON_NAME]" at bounding box center [208, 149] width 112 height 13
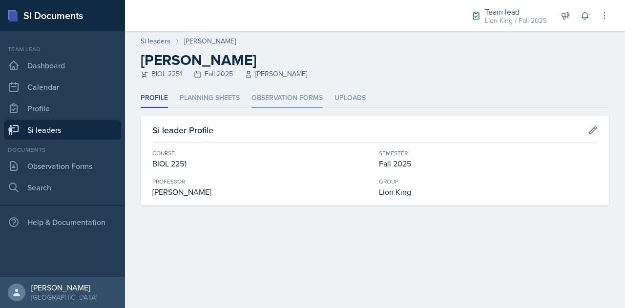
click at [288, 91] on li "Observation Forms" at bounding box center [287, 98] width 71 height 19
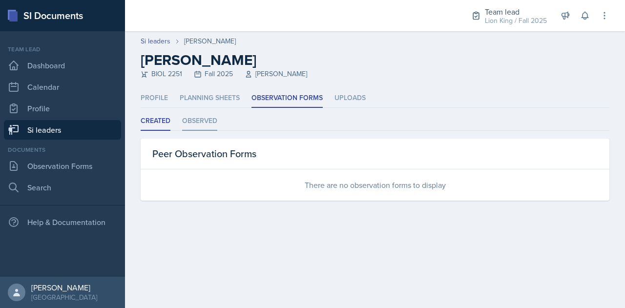
click at [204, 119] on li "Observed" at bounding box center [199, 121] width 35 height 19
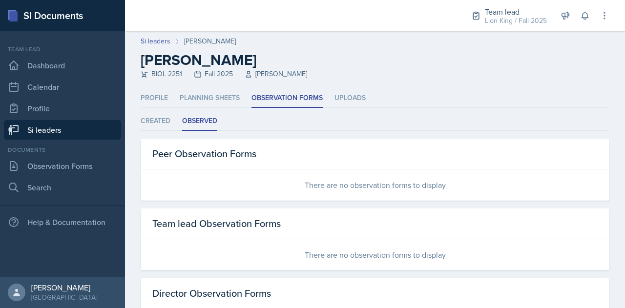
click at [65, 130] on link "Si leaders" at bounding box center [62, 130] width 117 height 20
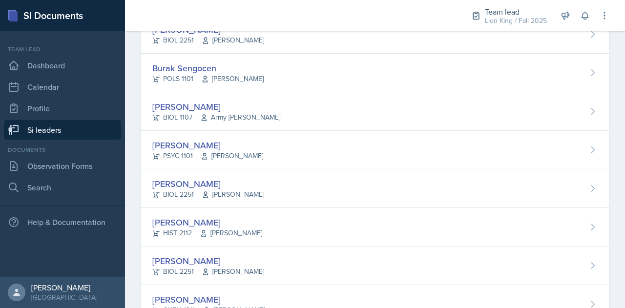
scroll to position [764, 0]
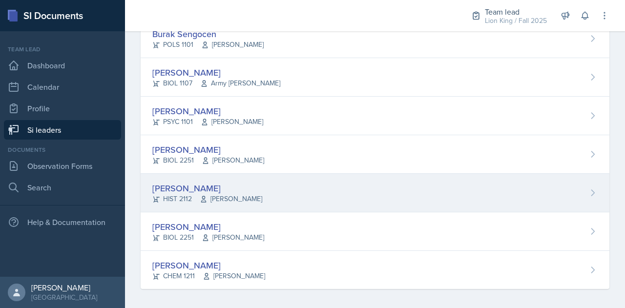
click at [227, 185] on div "[PERSON_NAME]" at bounding box center [207, 188] width 110 height 13
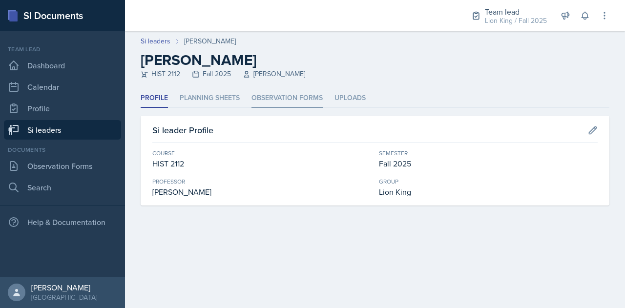
click at [282, 98] on li "Observation Forms" at bounding box center [287, 98] width 71 height 19
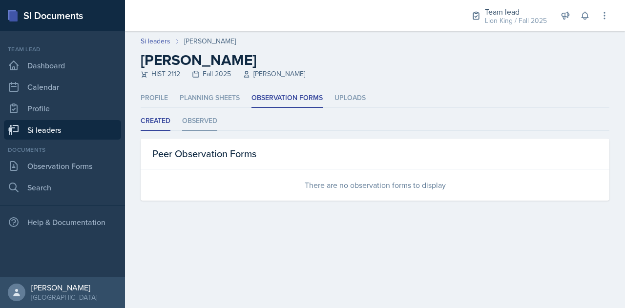
click at [209, 114] on li "Observed" at bounding box center [199, 121] width 35 height 19
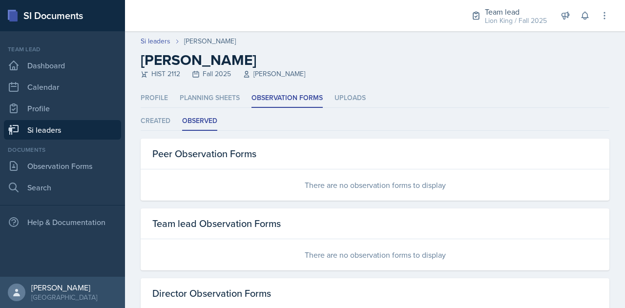
click at [93, 124] on link "Si leaders" at bounding box center [62, 130] width 117 height 20
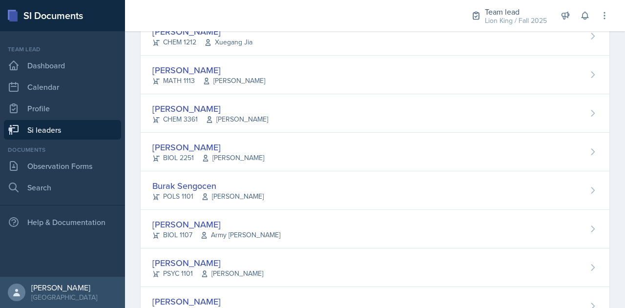
scroll to position [764, 0]
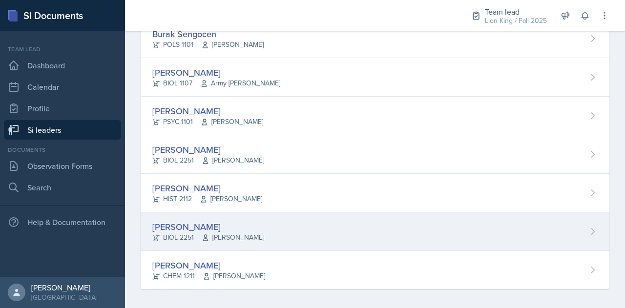
click at [188, 220] on div "[PERSON_NAME]" at bounding box center [208, 226] width 112 height 13
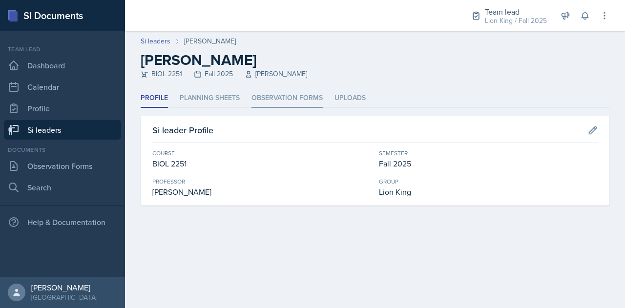
click at [295, 94] on li "Observation Forms" at bounding box center [287, 98] width 71 height 19
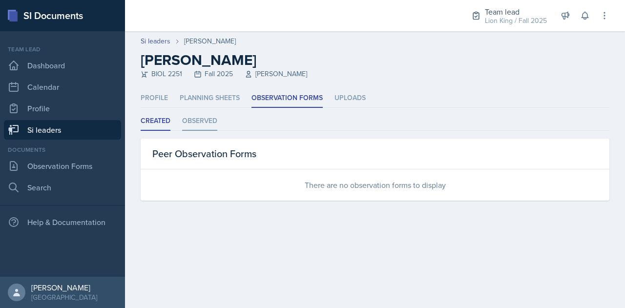
click at [198, 121] on li "Observed" at bounding box center [199, 121] width 35 height 19
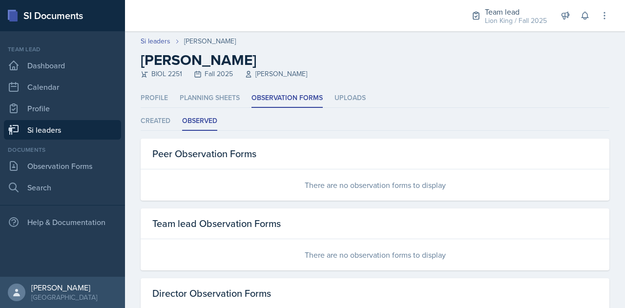
click at [80, 136] on link "Si leaders" at bounding box center [62, 130] width 117 height 20
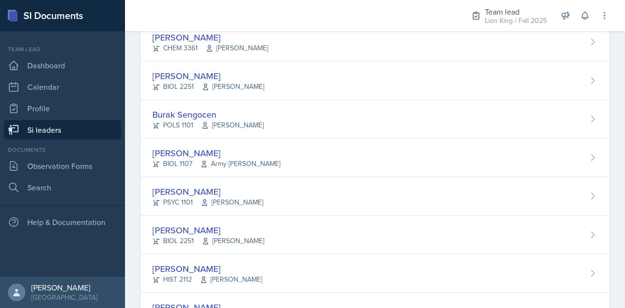
scroll to position [764, 0]
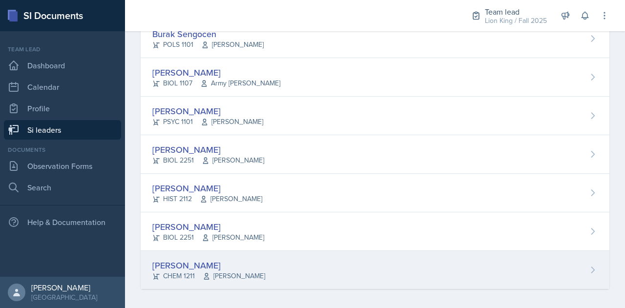
click at [183, 264] on div "[PERSON_NAME]" at bounding box center [208, 265] width 113 height 13
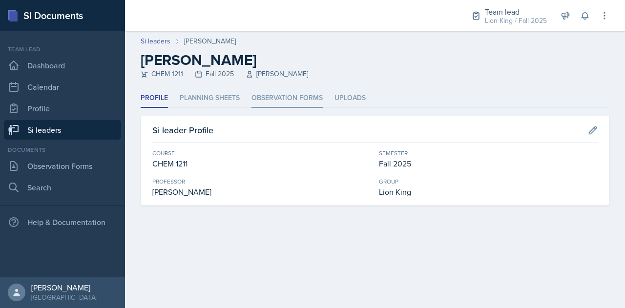
click at [282, 88] on header "Si leaders [PERSON_NAME] [PERSON_NAME] CHEM 1211 Fall 2025 [PERSON_NAME]" at bounding box center [375, 60] width 500 height 58
click at [282, 94] on li "Observation Forms" at bounding box center [287, 98] width 71 height 19
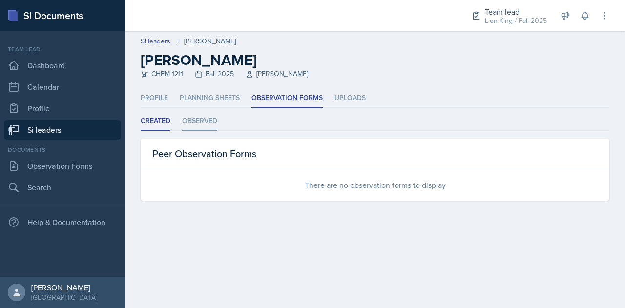
click at [201, 121] on li "Observed" at bounding box center [199, 121] width 35 height 19
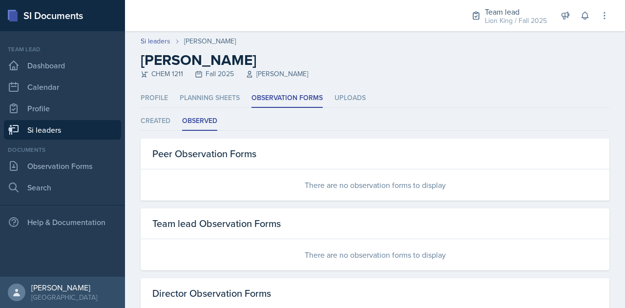
click at [74, 136] on link "Si leaders" at bounding box center [62, 130] width 117 height 20
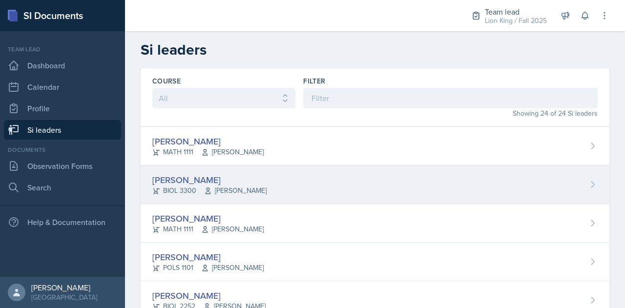
click at [318, 192] on div "[PERSON_NAME] BIOL 3300 [PERSON_NAME]" at bounding box center [375, 185] width 469 height 39
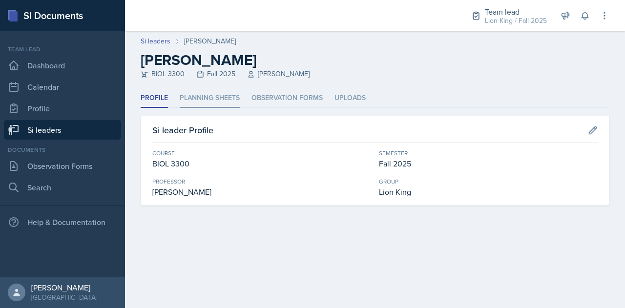
click at [213, 95] on li "Planning Sheets" at bounding box center [210, 98] width 60 height 19
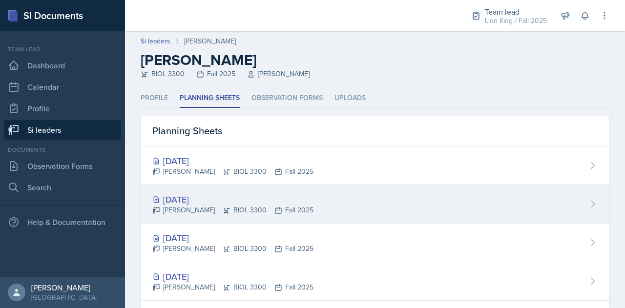
click at [207, 193] on div "[DATE]" at bounding box center [232, 199] width 161 height 13
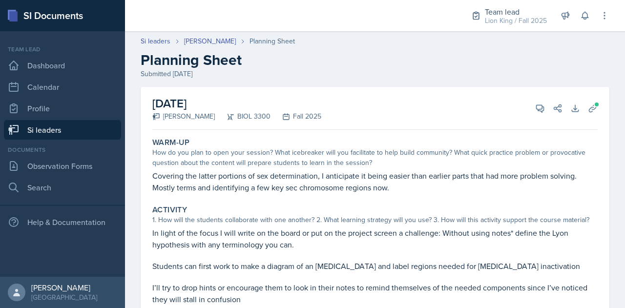
click at [82, 134] on link "Si leaders" at bounding box center [62, 130] width 117 height 20
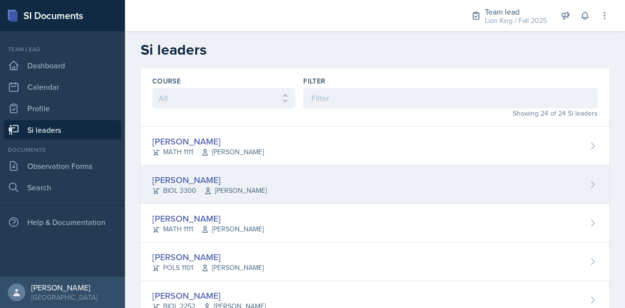
click at [253, 166] on div "[PERSON_NAME] BIOL 3300 [PERSON_NAME]" at bounding box center [375, 185] width 469 height 39
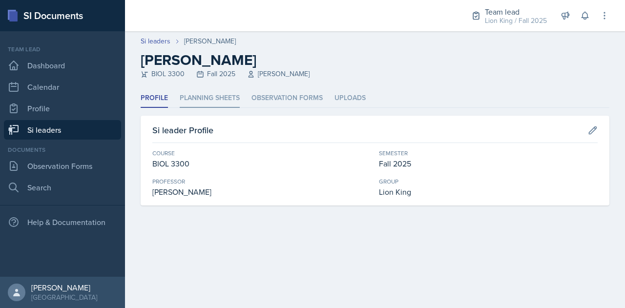
click at [232, 98] on li "Planning Sheets" at bounding box center [210, 98] width 60 height 19
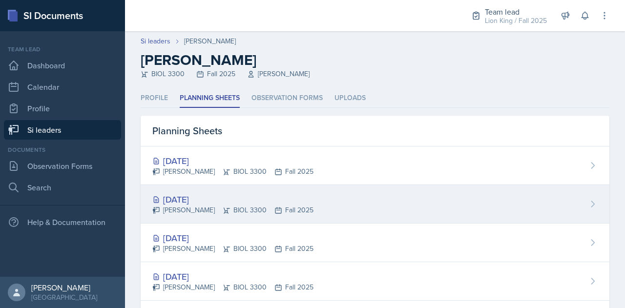
click at [222, 198] on div "[DATE]" at bounding box center [232, 199] width 161 height 13
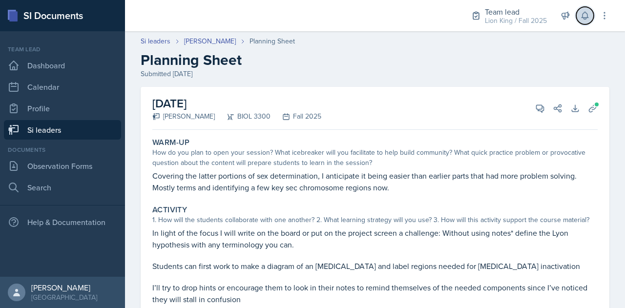
click at [584, 11] on icon at bounding box center [585, 16] width 10 height 10
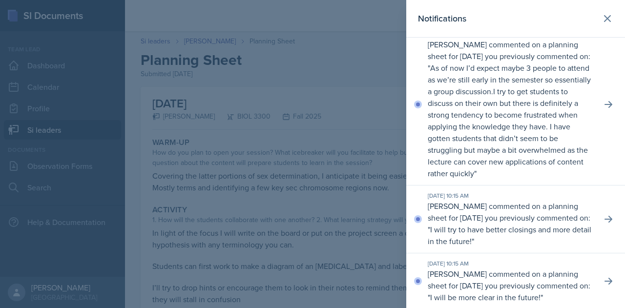
click at [363, 110] on div at bounding box center [312, 154] width 625 height 308
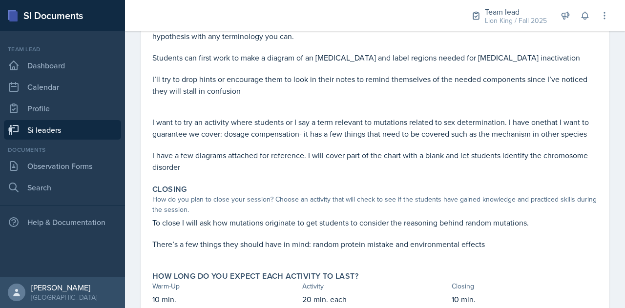
scroll to position [244, 0]
